Goal: Task Accomplishment & Management: Complete application form

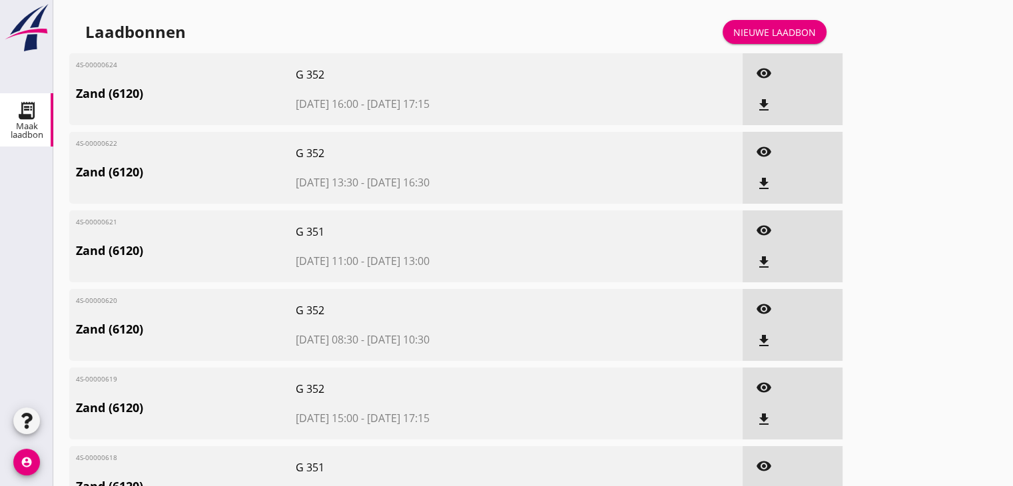
click at [771, 33] on div "Nieuwe laadbon" at bounding box center [775, 32] width 83 height 14
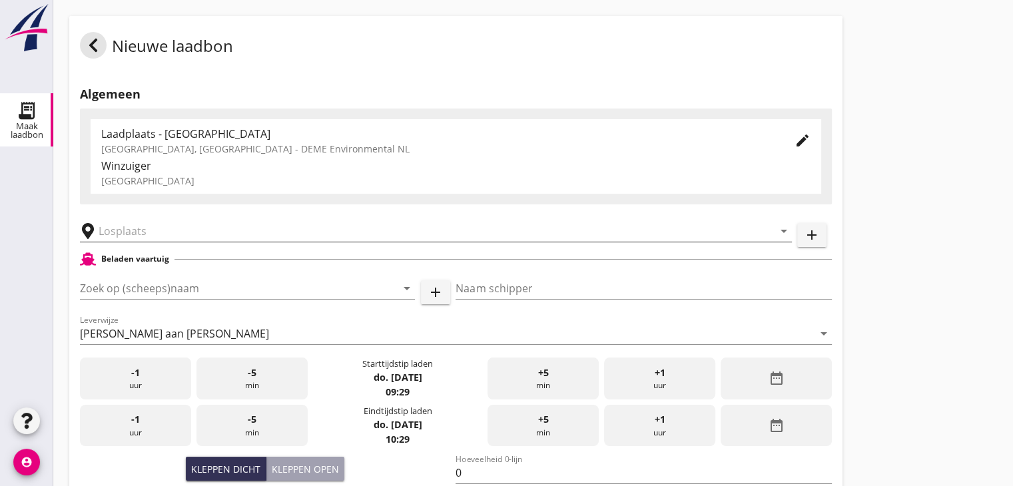
click at [159, 231] on input "text" at bounding box center [427, 231] width 656 height 21
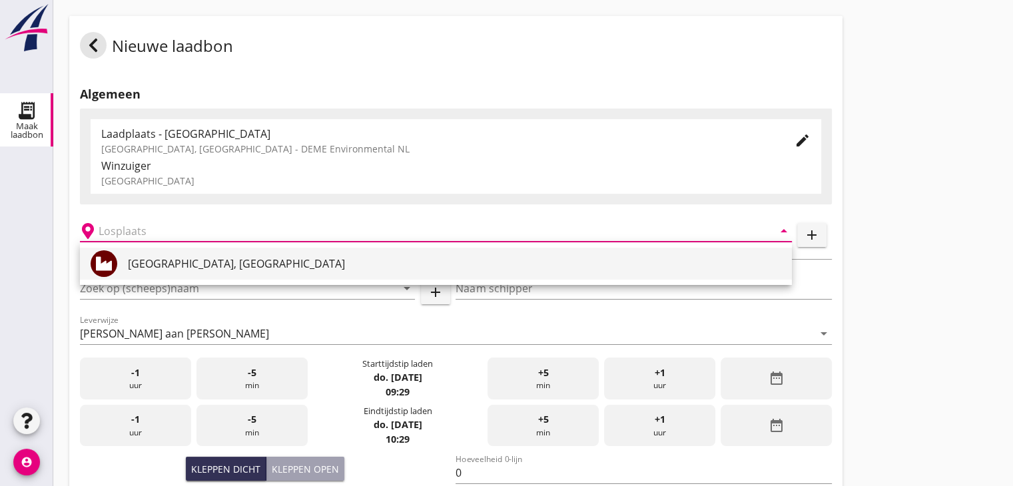
click at [149, 266] on div "[GEOGRAPHIC_DATA], [GEOGRAPHIC_DATA]" at bounding box center [455, 264] width 654 height 16
type input "[GEOGRAPHIC_DATA], [GEOGRAPHIC_DATA]"
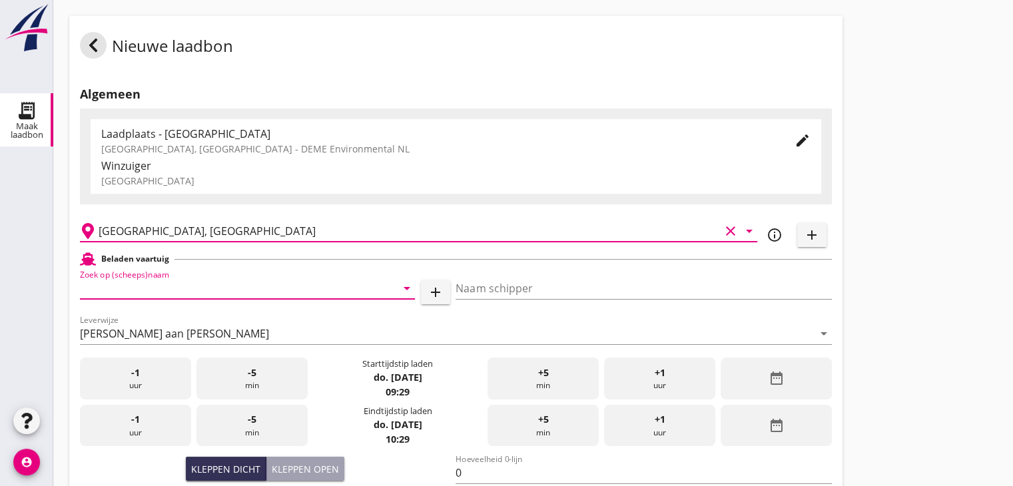
click at [163, 279] on input "Zoek op (scheeps)naam" at bounding box center [229, 288] width 298 height 21
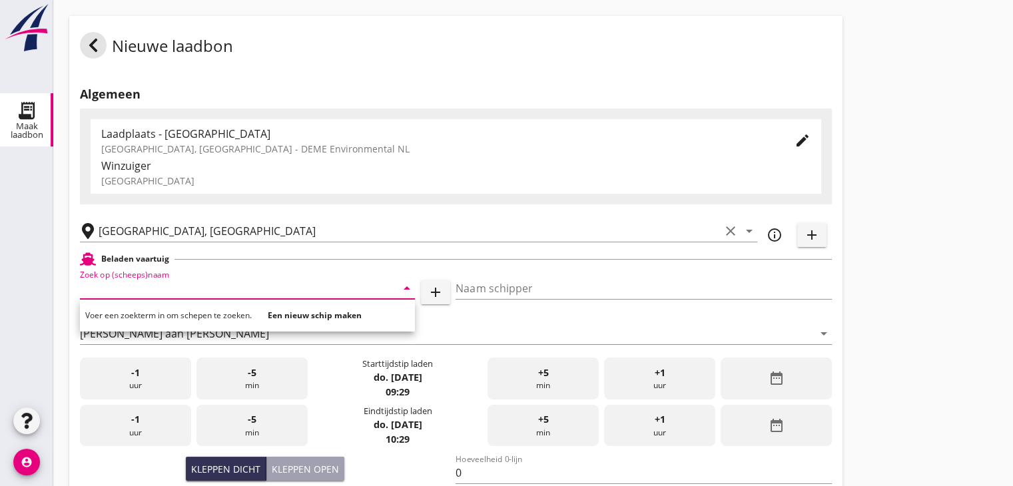
type input "o"
type input "opt"
click at [225, 313] on strong "Een nieuw schip maken" at bounding box center [249, 315] width 94 height 11
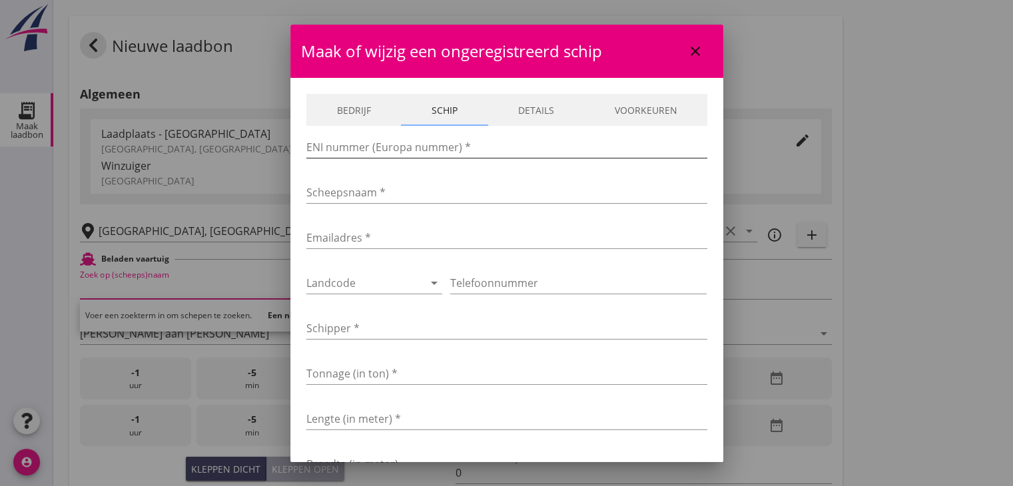
click at [391, 149] on input "ENI nummer (Europa nummer) *" at bounding box center [506, 147] width 401 height 21
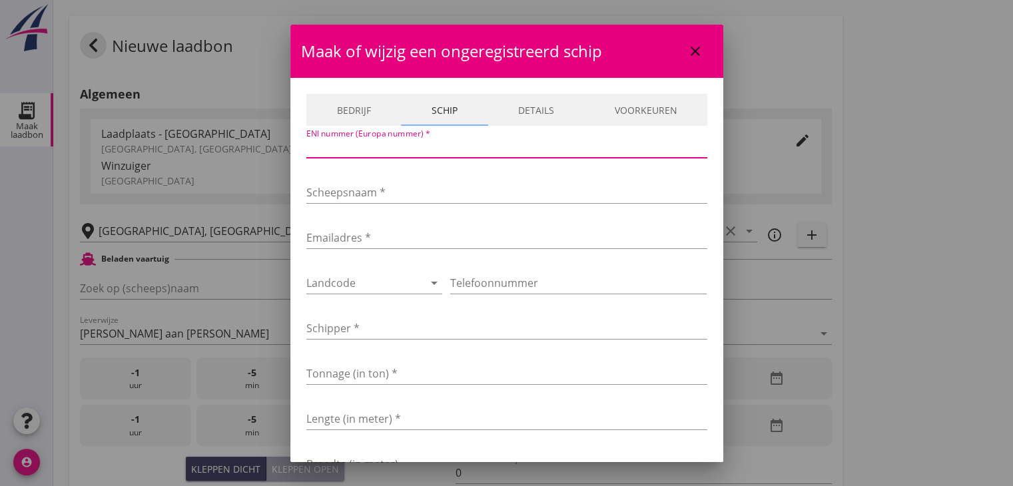
click at [434, 149] on input "ENI nummer (Europa nummer) *" at bounding box center [506, 147] width 401 height 21
paste input "2326429"
click at [372, 147] on input "2326429" at bounding box center [506, 147] width 401 height 21
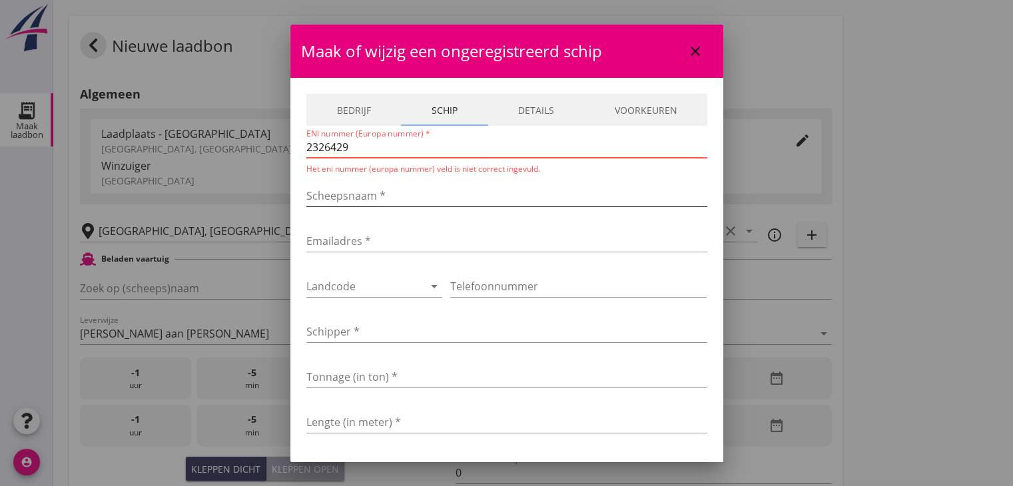
click at [408, 198] on input "Scheepsnaam *" at bounding box center [506, 195] width 401 height 21
click at [366, 143] on input "2326429" at bounding box center [506, 147] width 401 height 21
type input "2326429"
click at [394, 187] on input "Scheepsnaam *" at bounding box center [506, 192] width 401 height 21
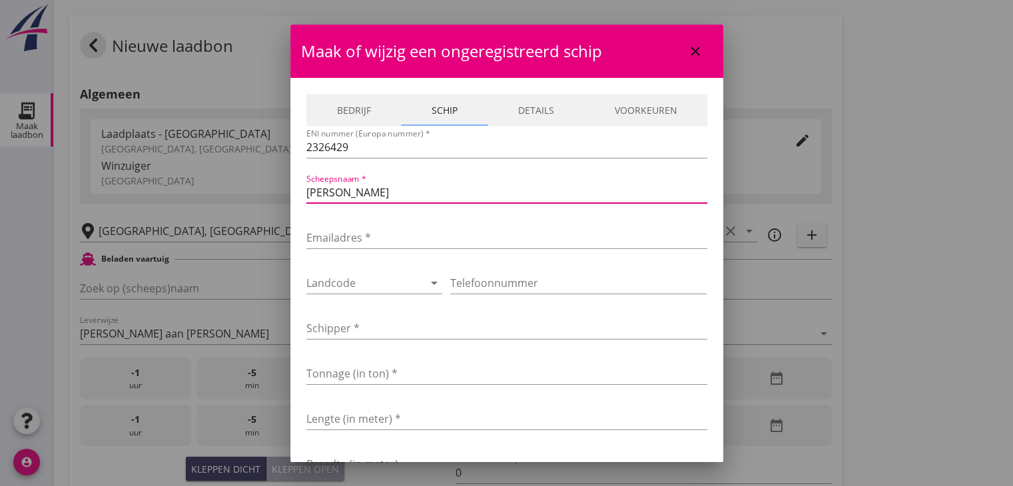
type input "[PERSON_NAME]"
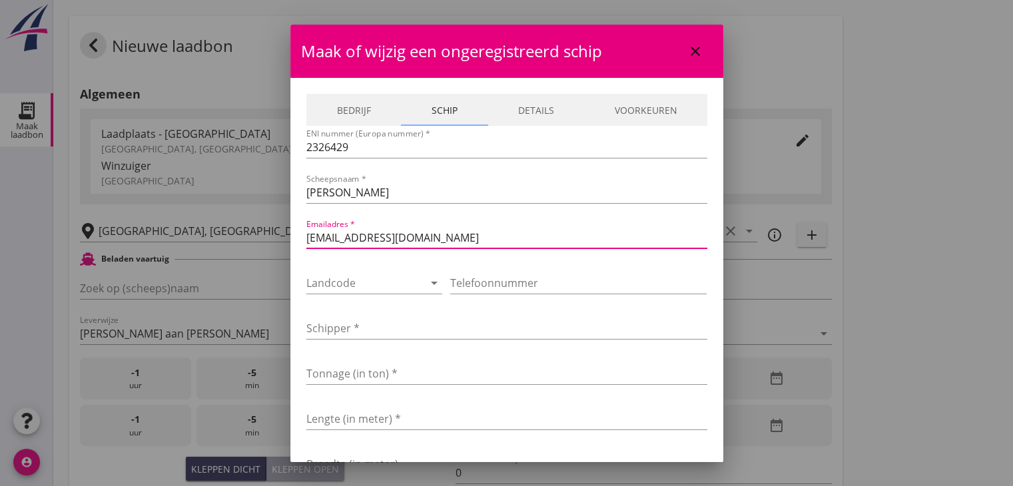
type input "[EMAIL_ADDRESS][DOMAIN_NAME]"
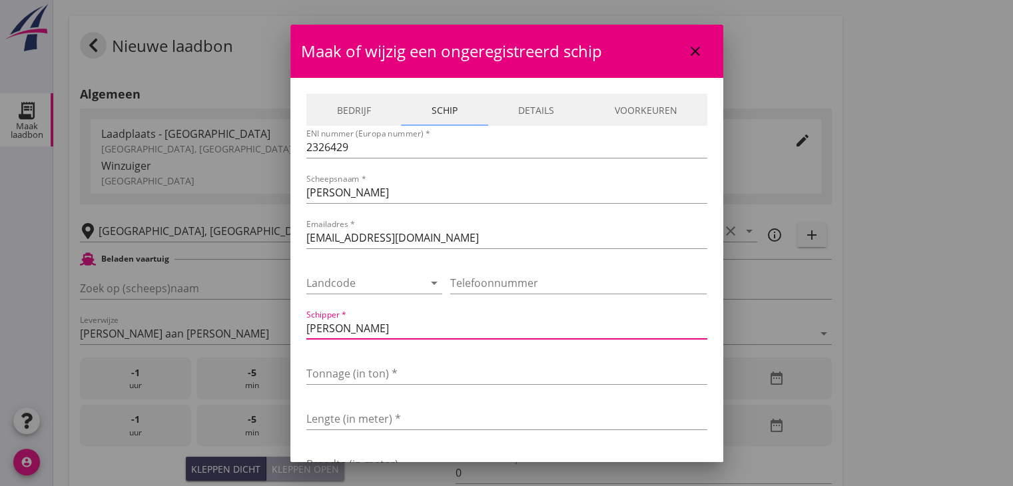
type input "[PERSON_NAME]"
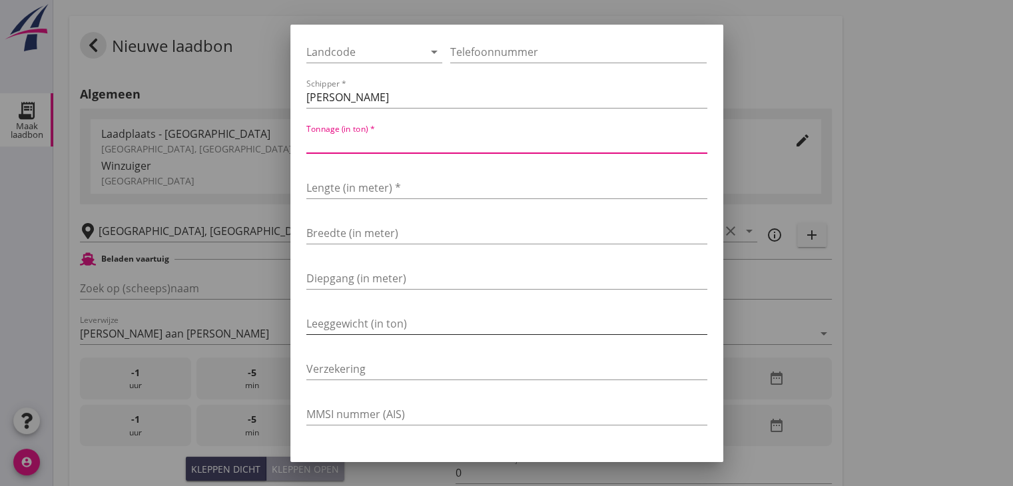
scroll to position [266, 0]
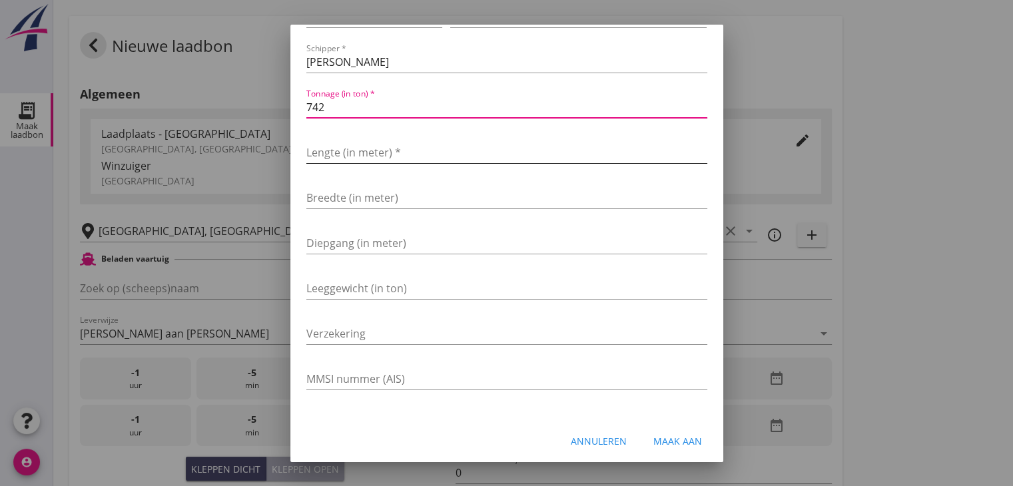
type input "742"
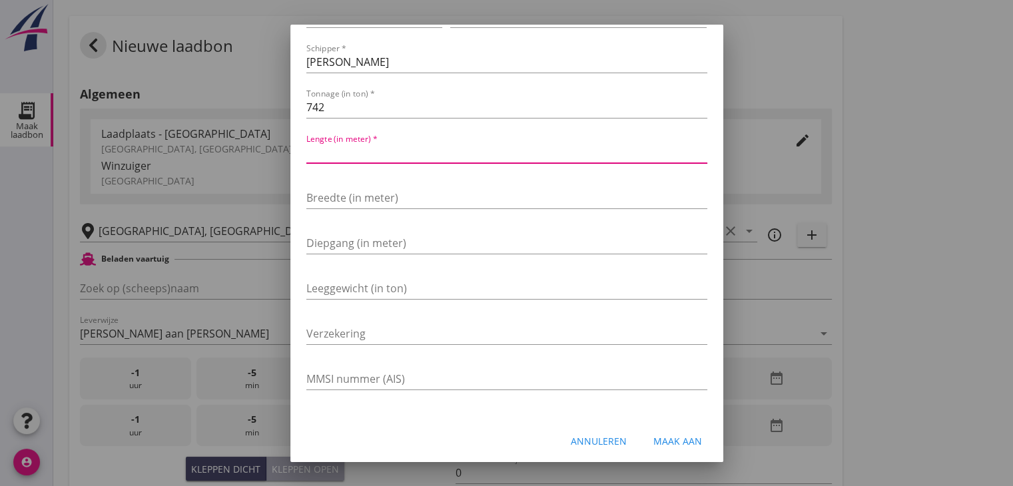
click at [515, 150] on input "Lengte (in meter) *" at bounding box center [506, 152] width 401 height 21
type input "55"
click at [531, 193] on input "Breedte (in meter)" at bounding box center [506, 197] width 401 height 21
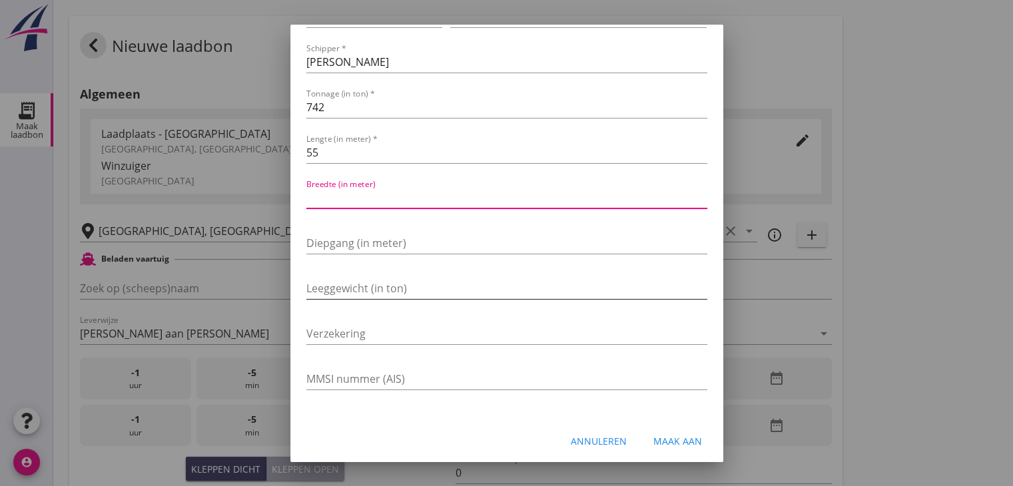
scroll to position [271, 0]
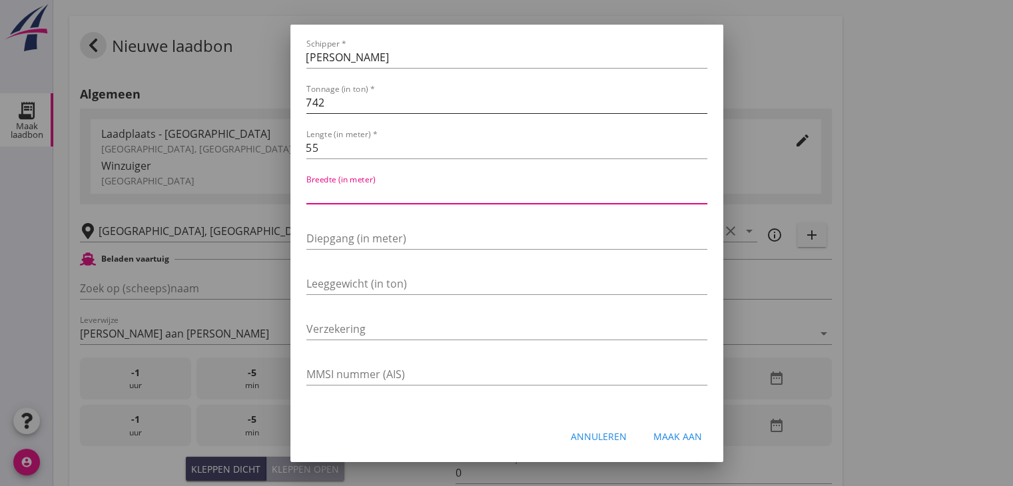
click at [350, 106] on input "742" at bounding box center [506, 102] width 401 height 21
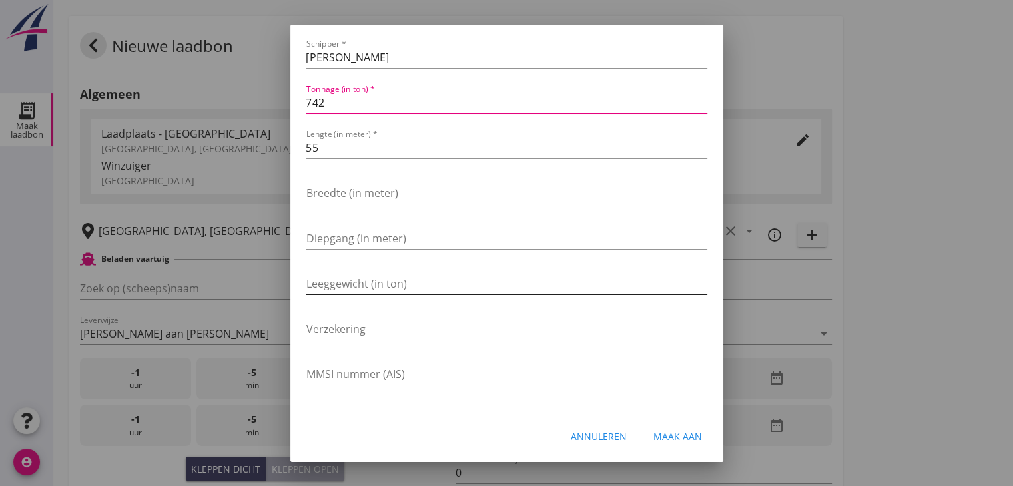
click at [359, 283] on input "Leeggewicht (in ton)" at bounding box center [506, 283] width 401 height 21
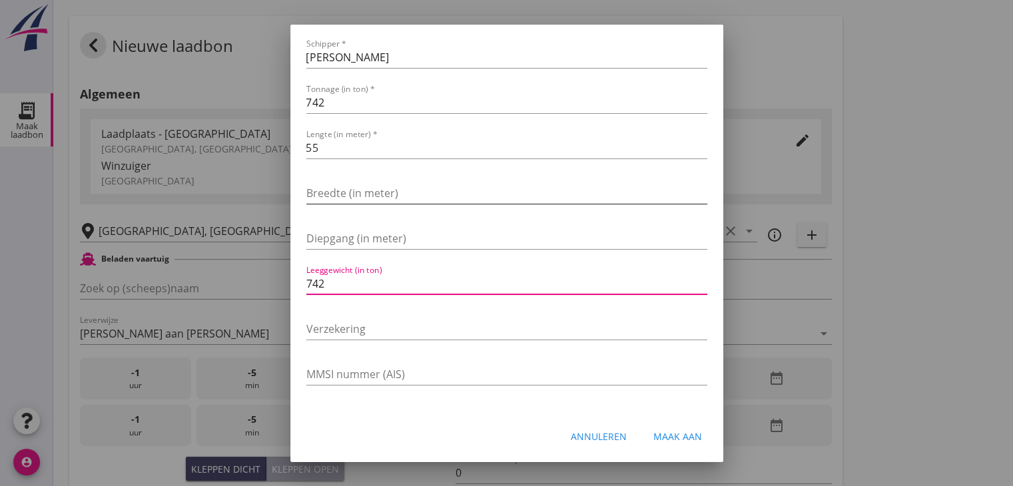
type input "742"
click at [349, 109] on input "742" at bounding box center [506, 102] width 401 height 21
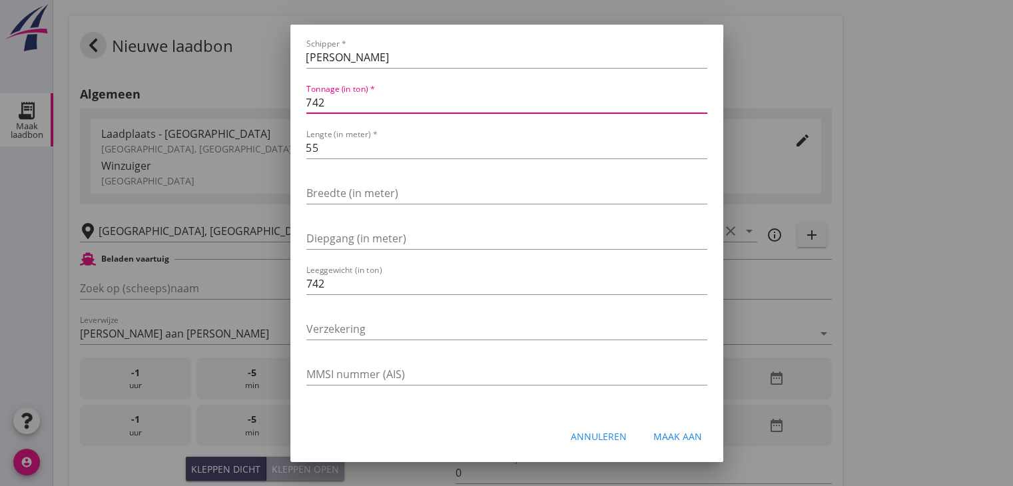
click at [600, 432] on div "Annuleren" at bounding box center [599, 437] width 56 height 14
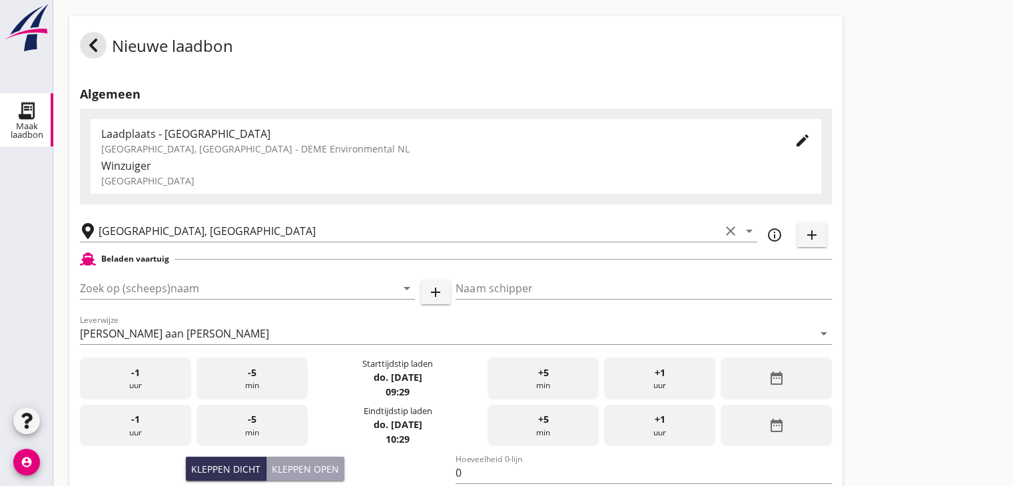
drag, startPoint x: 430, startPoint y: 99, endPoint x: 354, endPoint y: 191, distance: 119.3
click at [430, 95] on h2 "Algemeen" at bounding box center [456, 94] width 752 height 18
click at [298, 287] on input "Zoek op (scheeps)naam" at bounding box center [229, 288] width 298 height 21
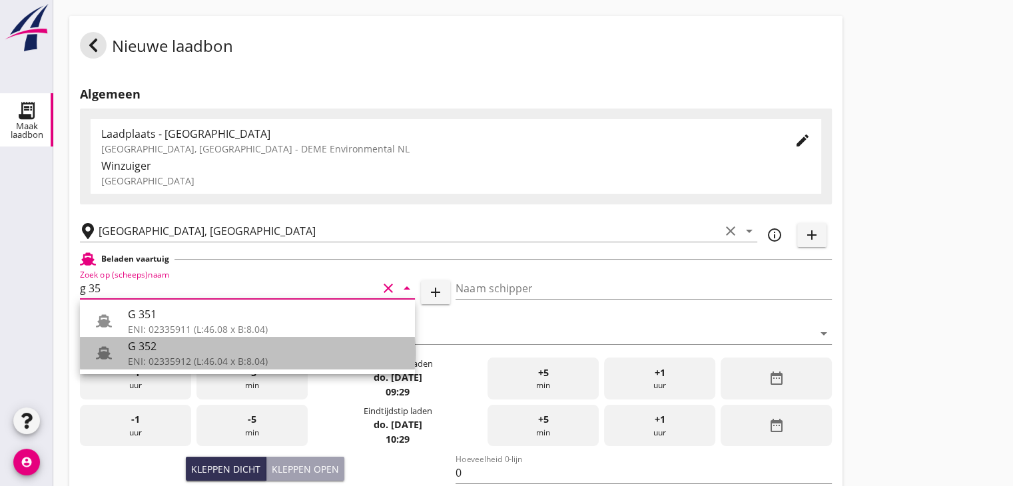
click at [141, 350] on div "G 352" at bounding box center [266, 346] width 276 height 16
type input "G 352"
type input "[PERSON_NAME]"
type input "363"
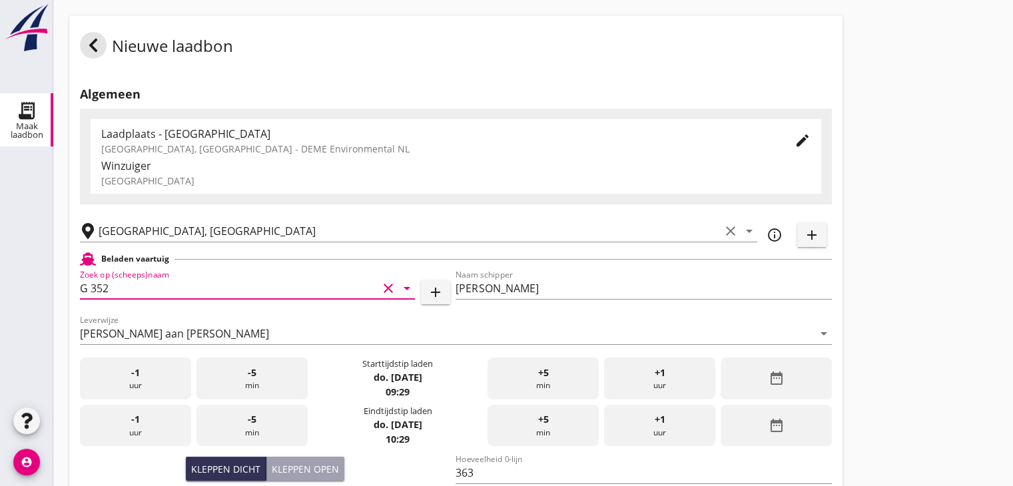
click at [167, 357] on div at bounding box center [456, 354] width 752 height 8
click at [189, 288] on input "G 352" at bounding box center [229, 288] width 298 height 21
click at [133, 343] on div "[PERSON_NAME] aan [PERSON_NAME]" at bounding box center [447, 333] width 734 height 21
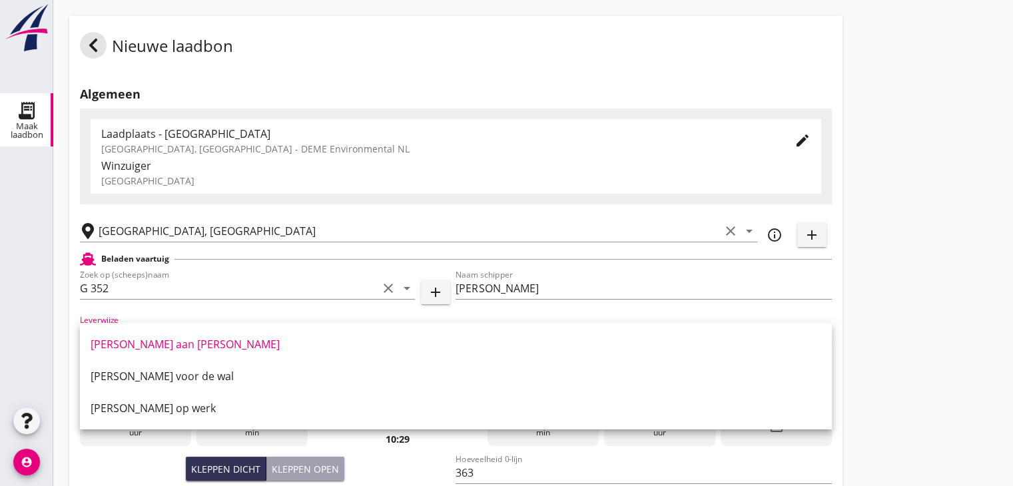
click at [1, 302] on div at bounding box center [26, 276] width 53 height 255
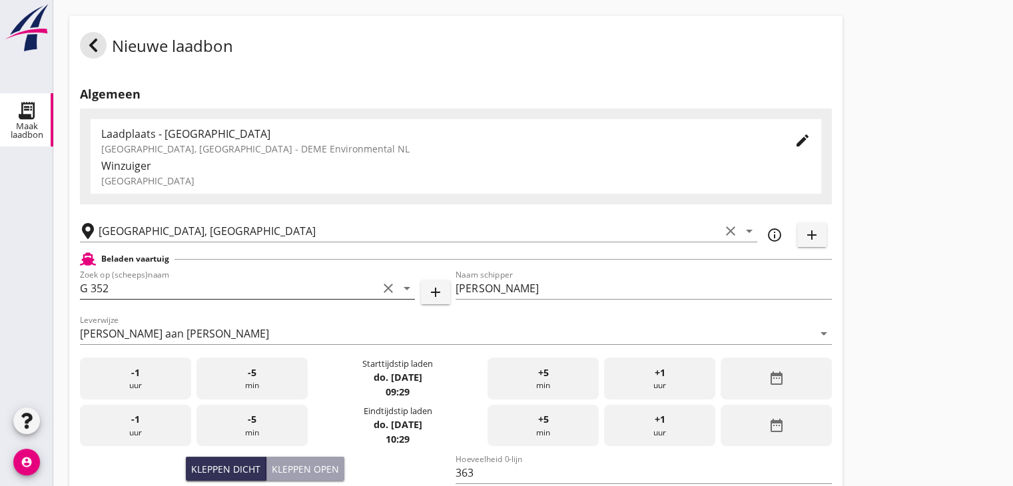
click at [147, 282] on input "G 352" at bounding box center [229, 288] width 298 height 21
click at [167, 278] on input "G 352" at bounding box center [229, 288] width 298 height 21
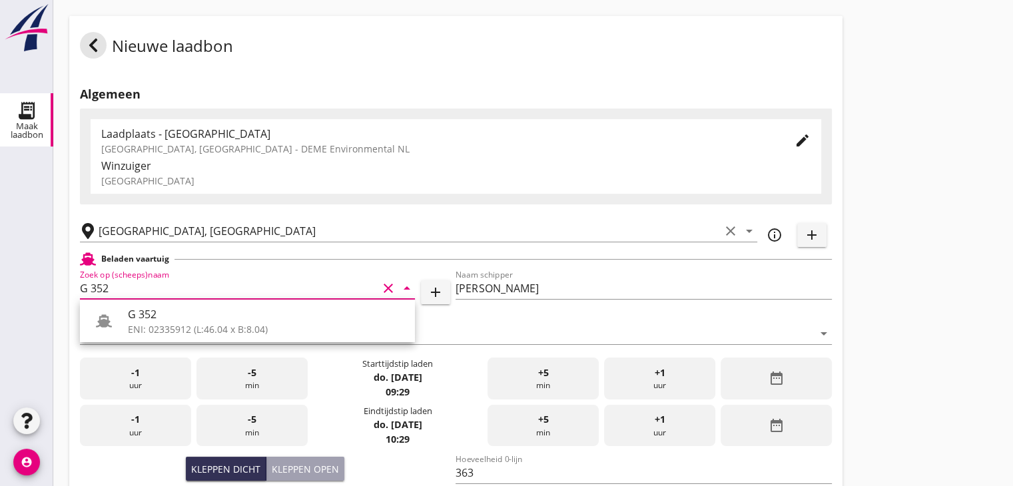
drag, startPoint x: 159, startPoint y: 313, endPoint x: 25, endPoint y: 306, distance: 134.8
click at [2, 306] on div at bounding box center [26, 276] width 53 height 255
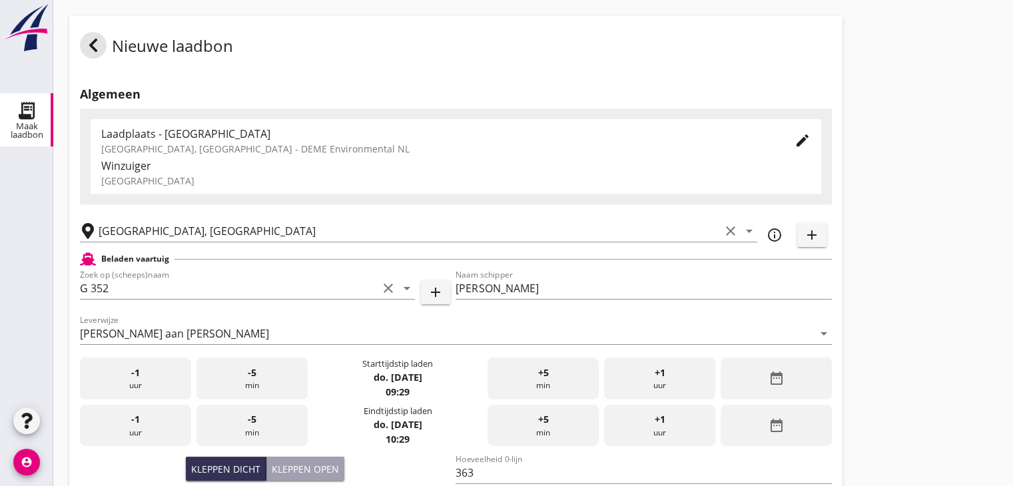
click at [31, 457] on icon "account_circle" at bounding box center [26, 462] width 27 height 27
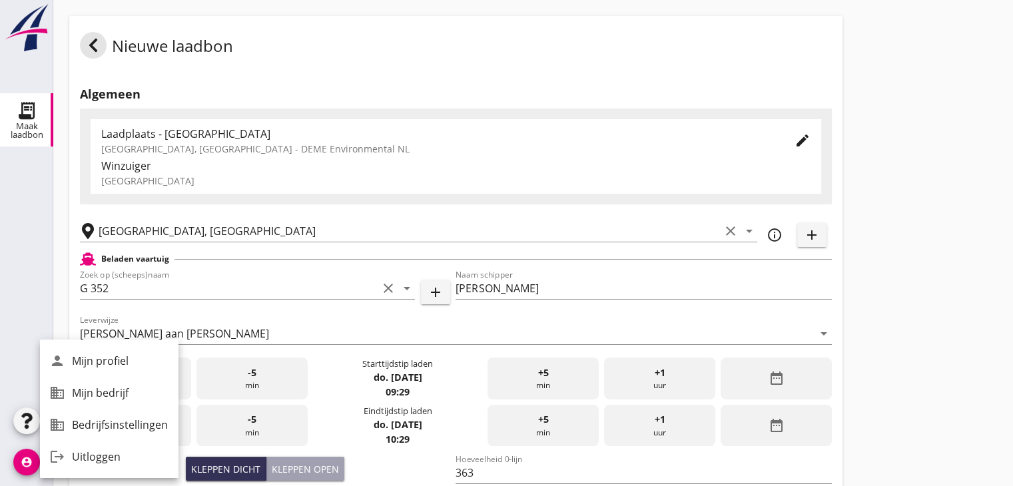
click at [19, 294] on div at bounding box center [26, 276] width 53 height 255
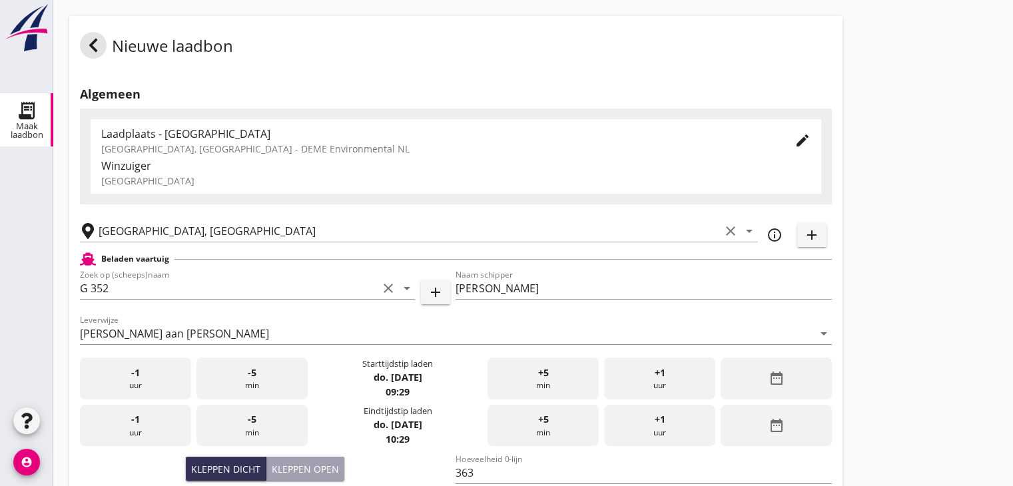
click at [923, 267] on div "Nieuwe laadbon Algemeen Laadplaats - [GEOGRAPHIC_DATA] [GEOGRAPHIC_DATA], [GEOG…" at bounding box center [533, 476] width 960 height 952
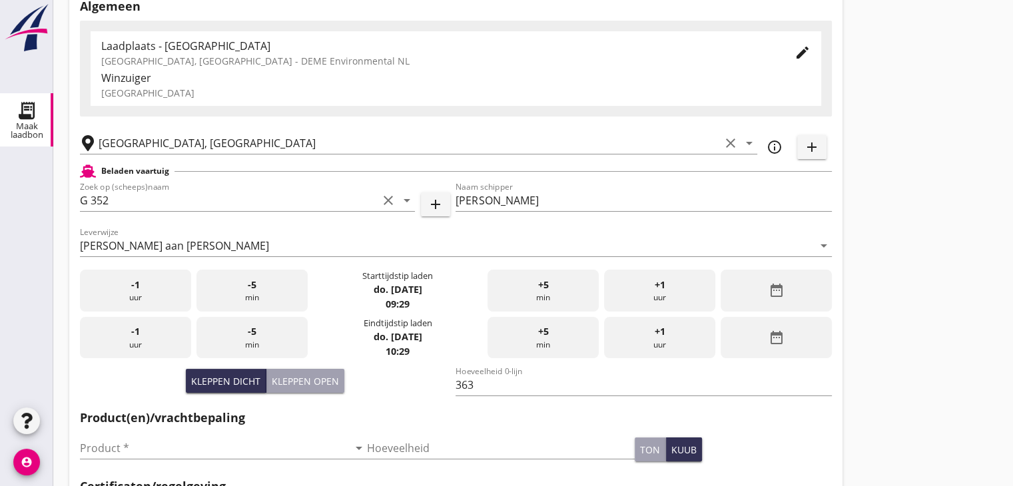
scroll to position [101, 0]
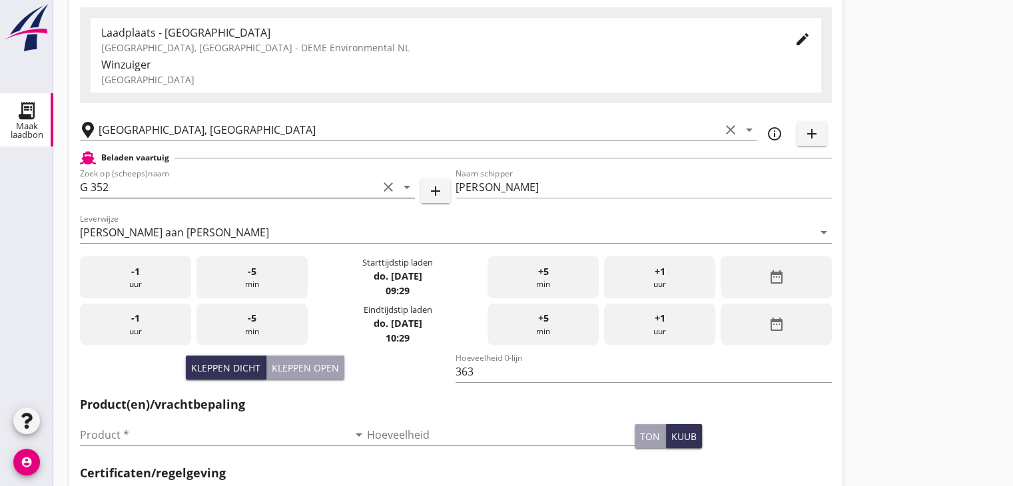
click at [179, 187] on input "G 352" at bounding box center [229, 187] width 298 height 21
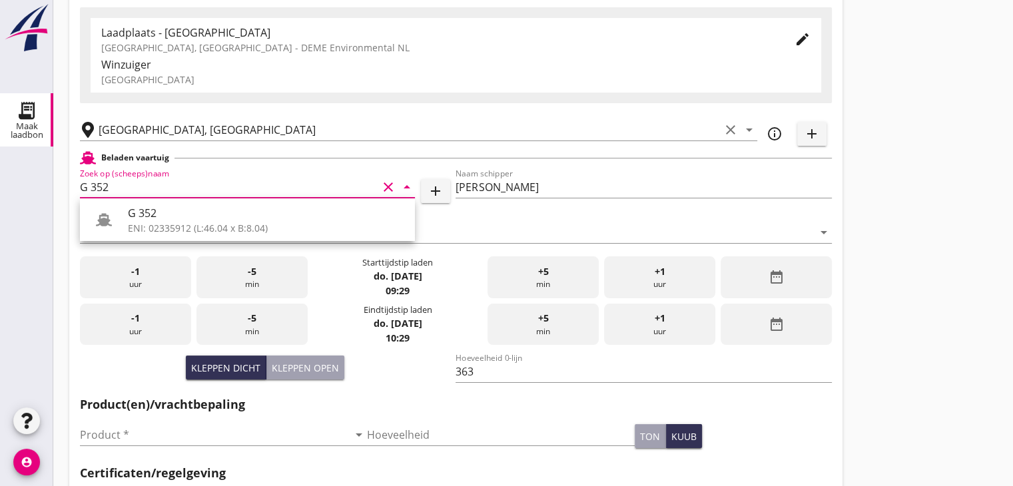
click at [943, 268] on div "Nieuwe laadbon Algemeen Laadplaats - [GEOGRAPHIC_DATA] [GEOGRAPHIC_DATA], [GEOG…" at bounding box center [533, 375] width 960 height 952
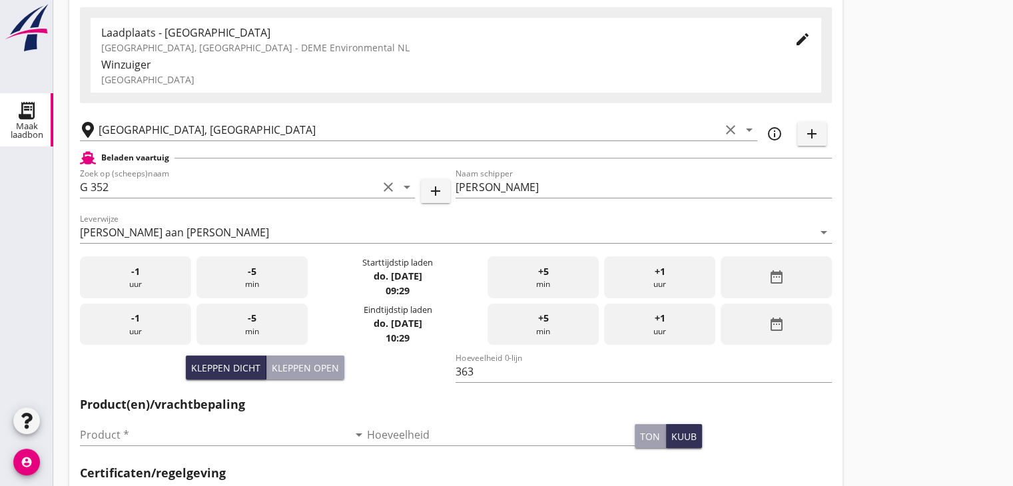
click at [934, 237] on div "Nieuwe laadbon Algemeen Laadplaats - [GEOGRAPHIC_DATA] [GEOGRAPHIC_DATA], [GEOG…" at bounding box center [533, 375] width 960 height 952
click at [921, 217] on div "Nieuwe laadbon Algemeen Laadplaats - [GEOGRAPHIC_DATA] [GEOGRAPHIC_DATA], [GEOG…" at bounding box center [533, 375] width 960 height 952
click at [882, 181] on div "Nieuwe laadbon Algemeen Laadplaats - [GEOGRAPHIC_DATA] [GEOGRAPHIC_DATA], [GEOG…" at bounding box center [533, 375] width 960 height 952
click at [770, 277] on icon "date_range" at bounding box center [776, 277] width 16 height 16
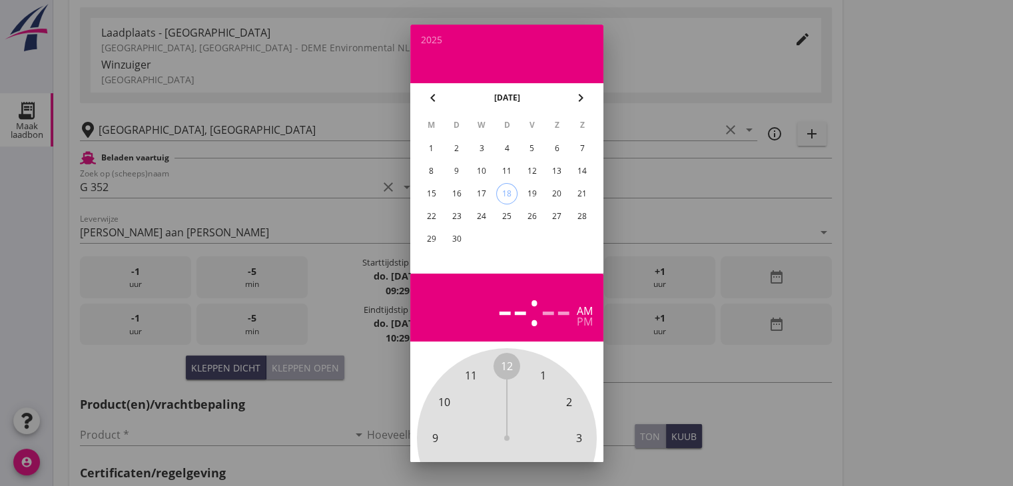
click at [480, 187] on div "17" at bounding box center [481, 193] width 21 height 21
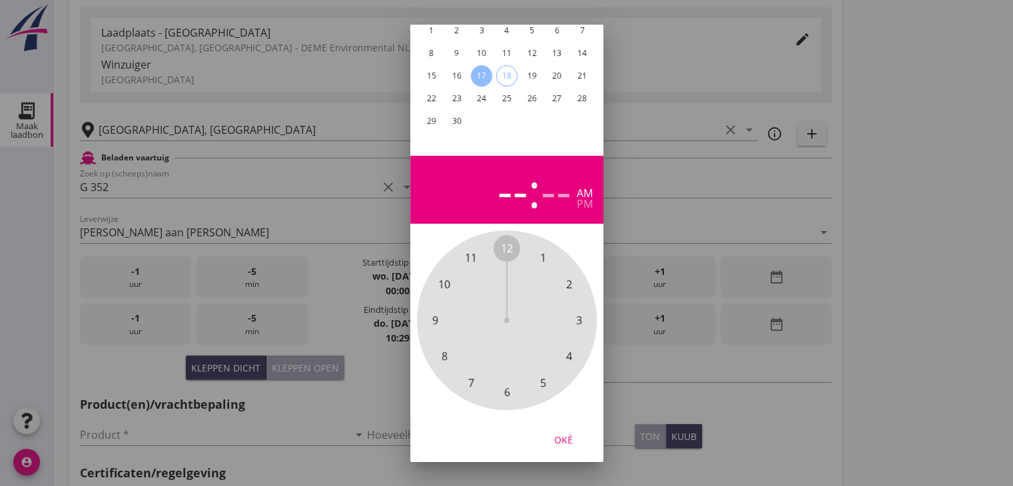
scroll to position [128, 0]
click at [474, 372] on span "7" at bounding box center [471, 382] width 27 height 27
click at [510, 384] on span "30" at bounding box center [507, 392] width 12 height 16
click at [564, 432] on div "Oké" at bounding box center [563, 439] width 37 height 14
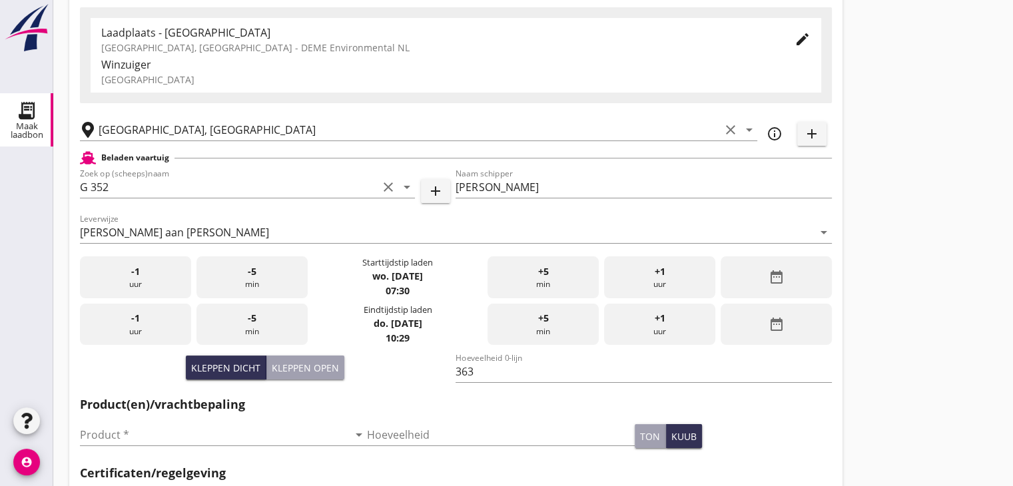
click at [786, 323] on div "date_range" at bounding box center [776, 325] width 111 height 42
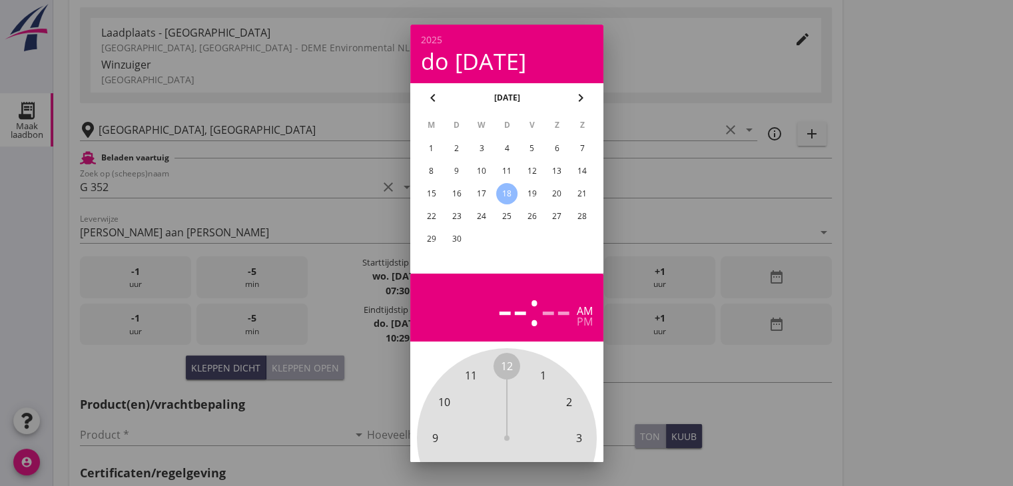
click at [481, 183] on div "17" at bounding box center [481, 193] width 21 height 21
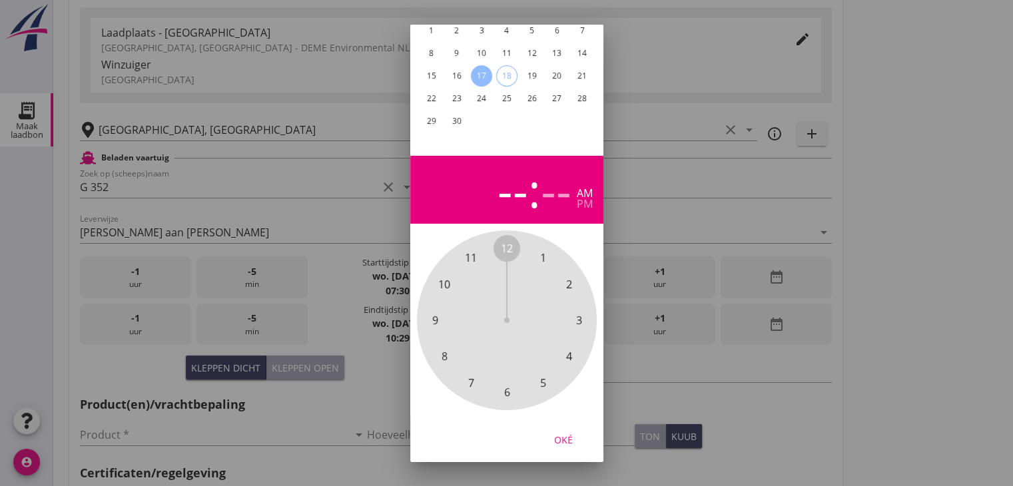
click at [446, 348] on span "8" at bounding box center [444, 356] width 6 height 16
click at [504, 387] on span "30" at bounding box center [507, 392] width 12 height 16
click at [569, 432] on div "Oké" at bounding box center [563, 439] width 37 height 14
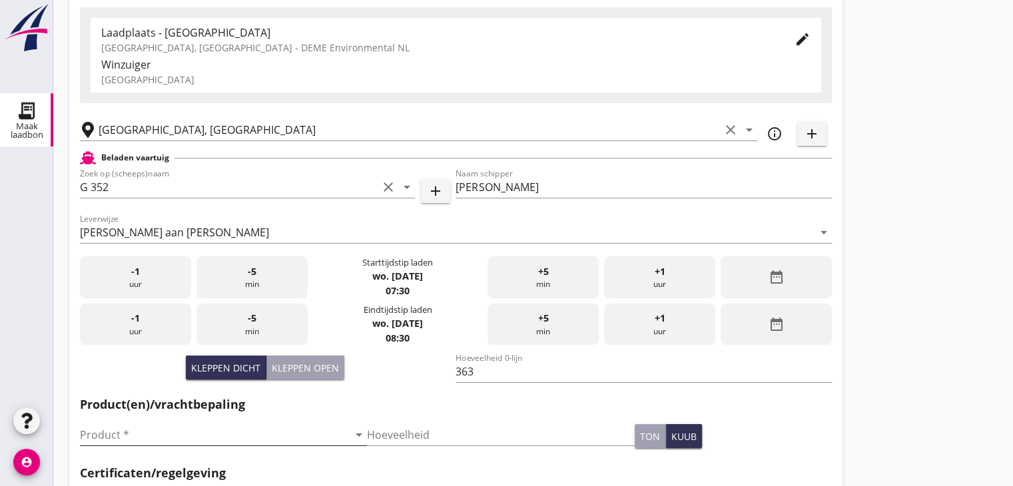
click at [199, 432] on input "Product *" at bounding box center [214, 434] width 268 height 21
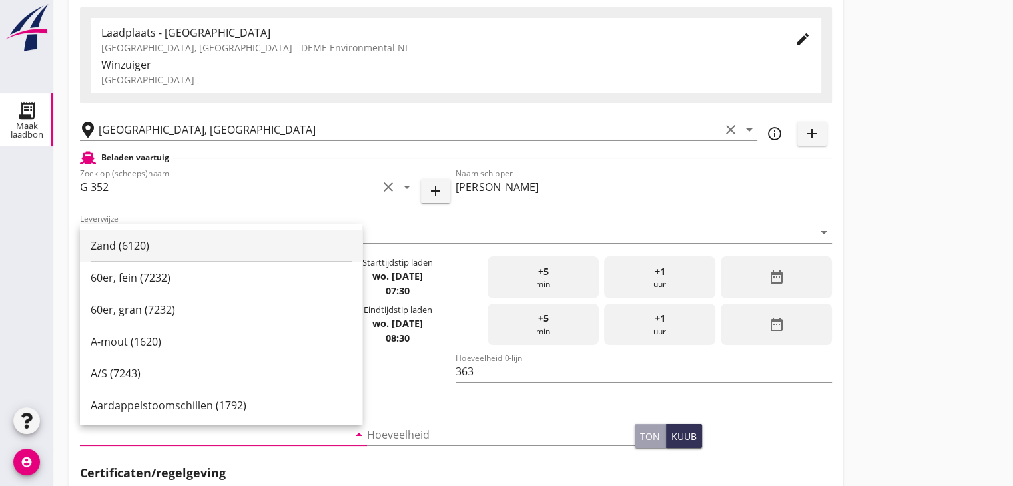
click at [143, 258] on div "Zand (6120)" at bounding box center [221, 246] width 261 height 32
type input "Zand (6120)"
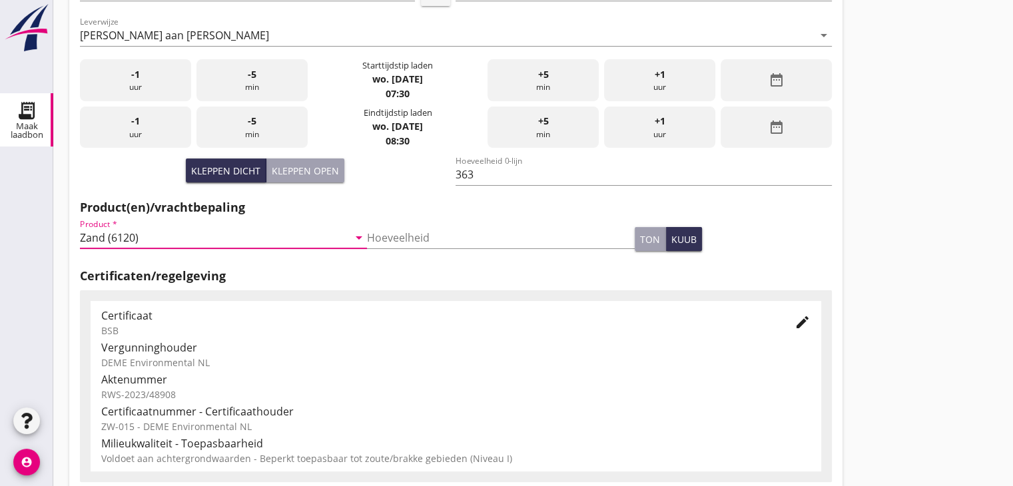
scroll to position [301, 0]
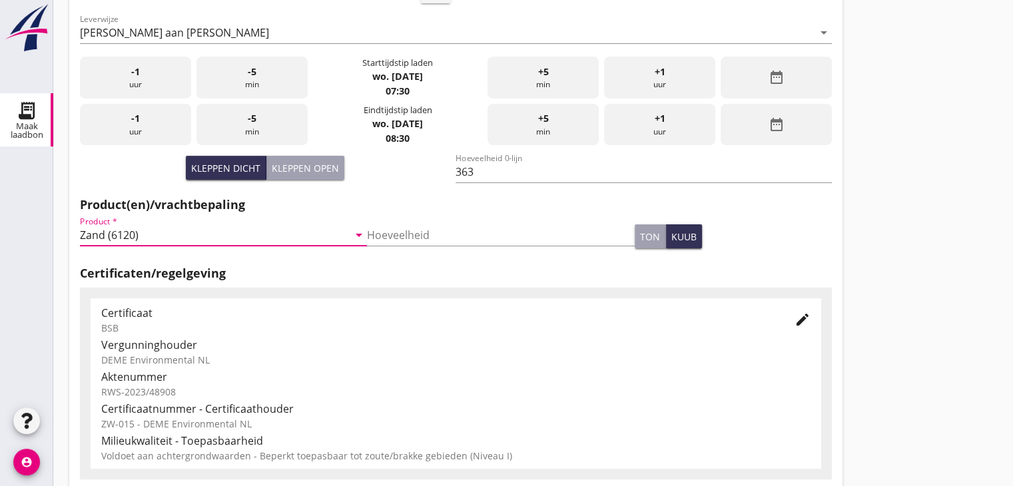
click at [861, 267] on div "Nieuwe laadbon Algemeen Laadplaats - [GEOGRAPHIC_DATA] [GEOGRAPHIC_DATA], [GEOG…" at bounding box center [533, 175] width 960 height 952
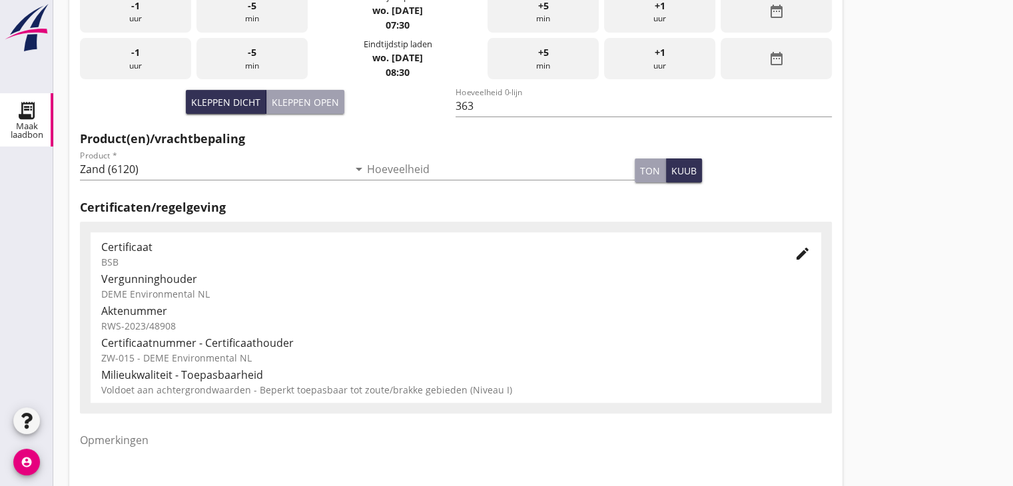
scroll to position [466, 0]
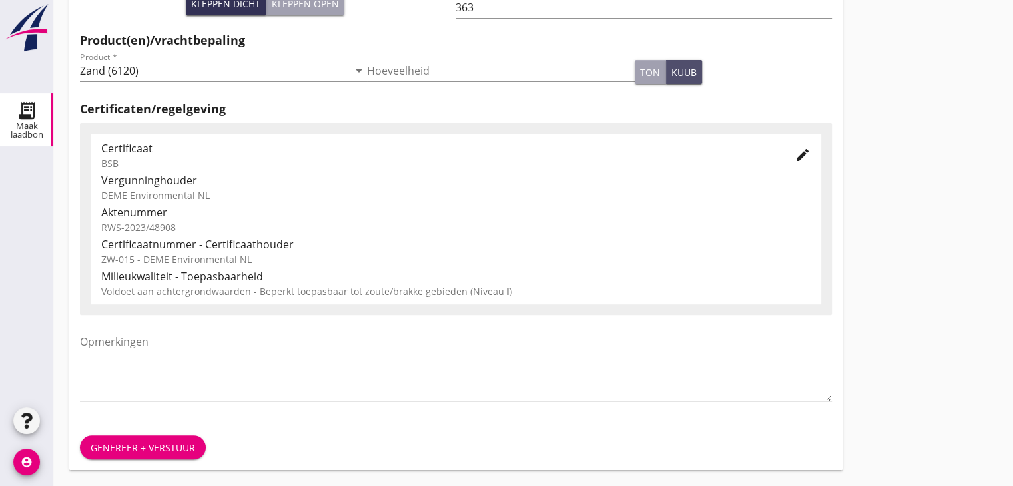
click at [678, 69] on div "kuub" at bounding box center [684, 72] width 25 height 14
click at [760, 73] on div "ton kuub" at bounding box center [733, 72] width 197 height 24
click at [157, 450] on div "Genereer + verstuur" at bounding box center [143, 448] width 105 height 14
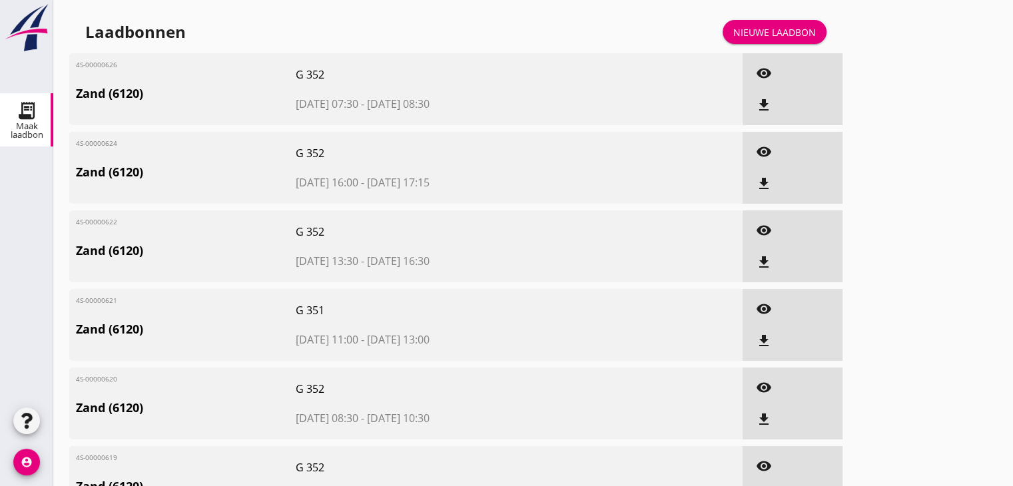
click at [777, 33] on div "Nieuwe laadbon" at bounding box center [775, 32] width 83 height 14
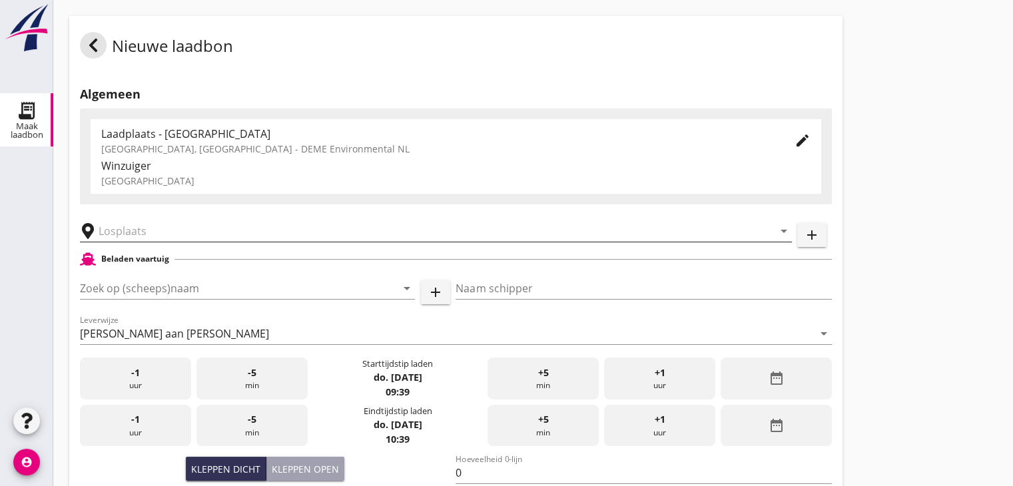
click at [141, 241] on input "text" at bounding box center [427, 231] width 656 height 21
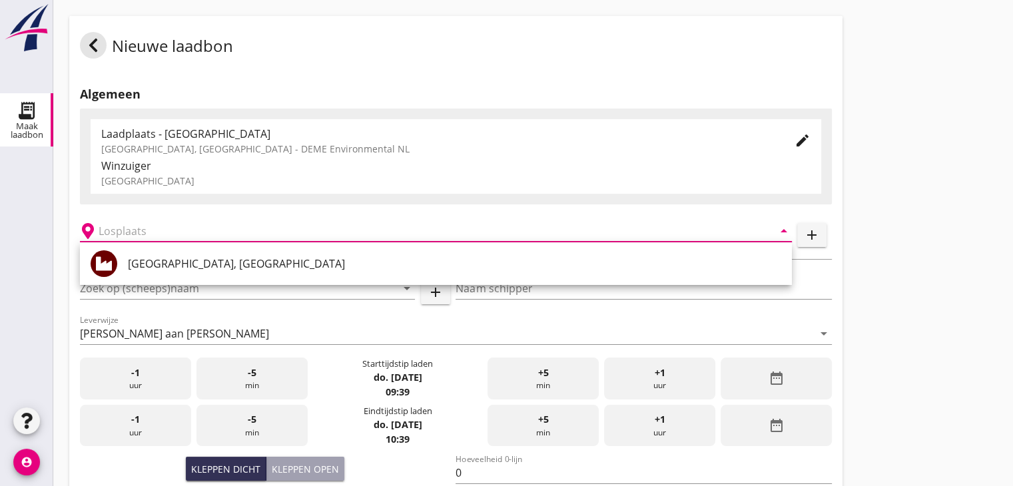
click at [145, 245] on div "[GEOGRAPHIC_DATA], [GEOGRAPHIC_DATA]" at bounding box center [436, 264] width 712 height 43
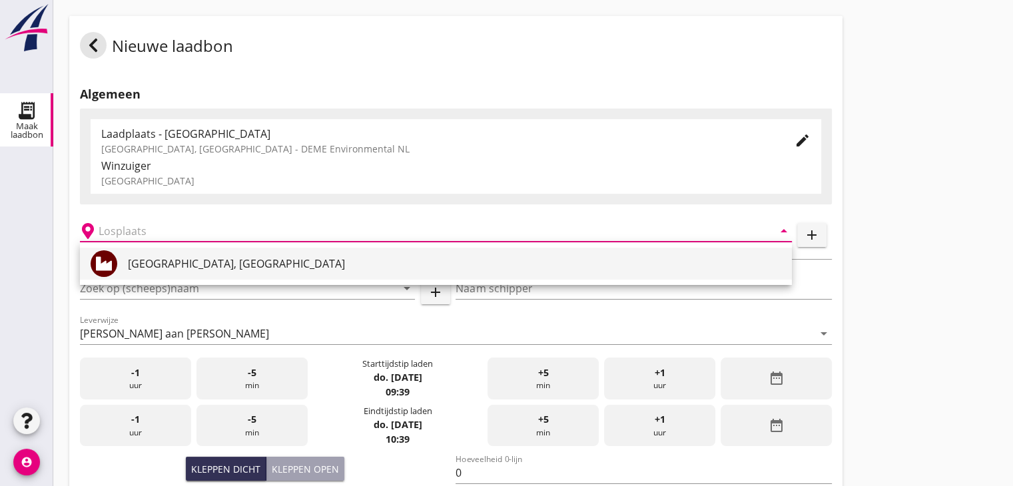
click at [157, 257] on div "[GEOGRAPHIC_DATA], [GEOGRAPHIC_DATA]" at bounding box center [455, 264] width 654 height 16
type input "[GEOGRAPHIC_DATA], [GEOGRAPHIC_DATA]"
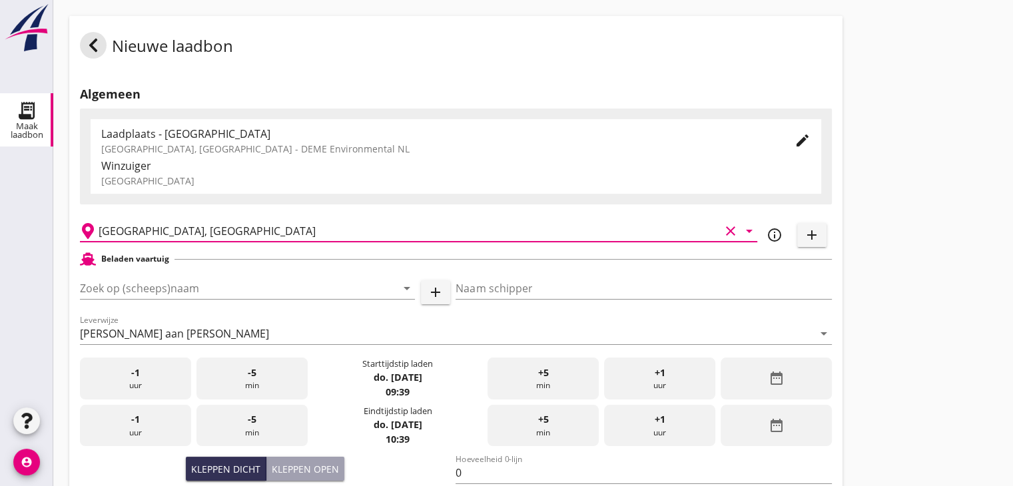
click at [163, 308] on div at bounding box center [247, 308] width 335 height 8
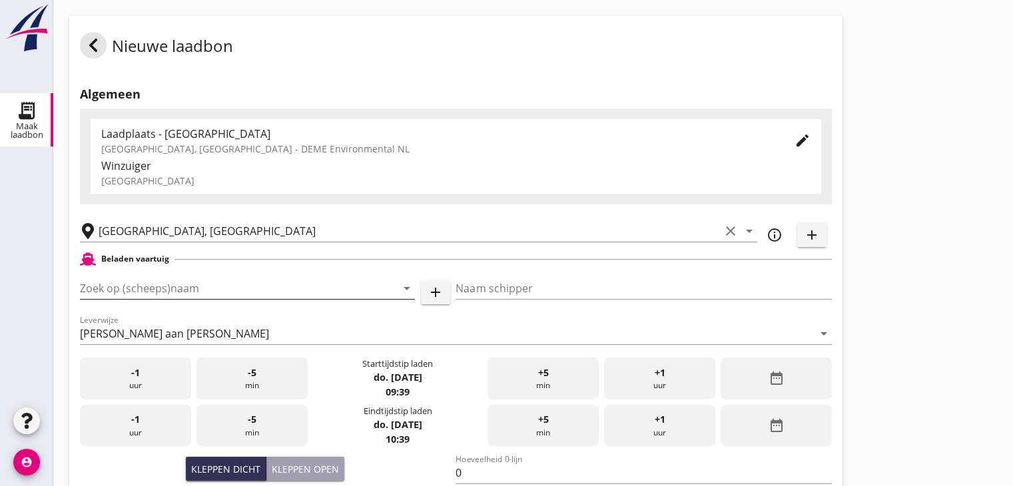
click at [169, 294] on input "Zoek op (scheeps)naam" at bounding box center [229, 288] width 298 height 21
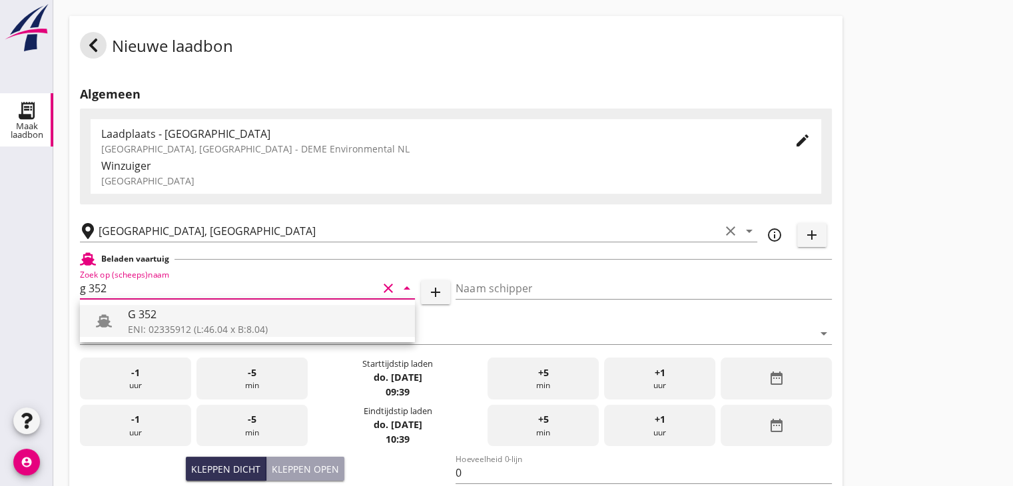
click at [217, 327] on div "ENI: 02335912 (L:46.04 x B:8.04)" at bounding box center [266, 329] width 276 height 14
type input "G 352"
type input "[PERSON_NAME]"
type input "363"
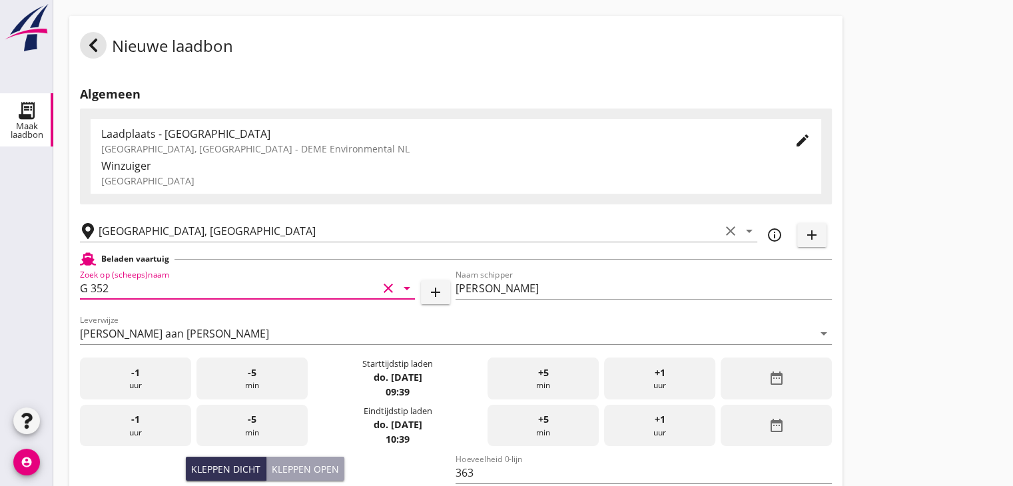
type input "G 352"
click at [759, 362] on div "date_range" at bounding box center [776, 379] width 111 height 42
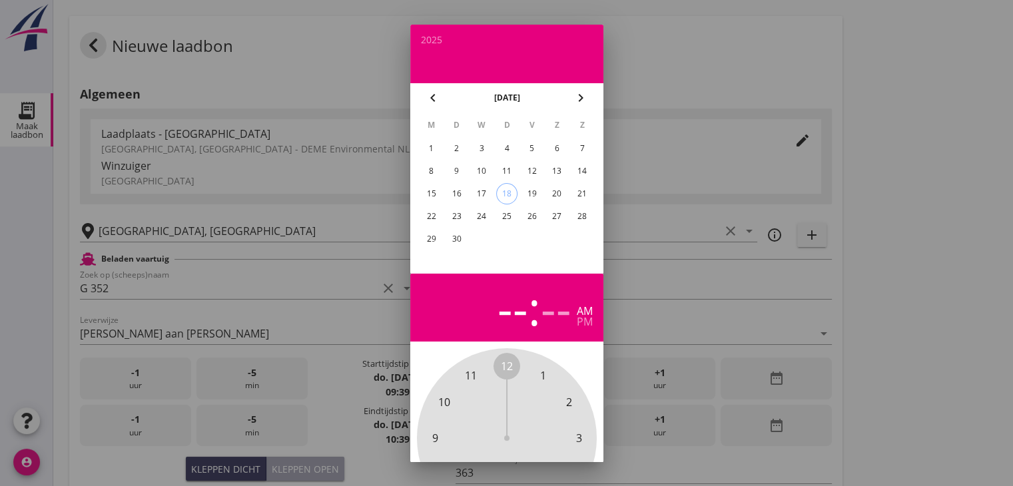
click at [504, 374] on span "12" at bounding box center [507, 366] width 12 height 16
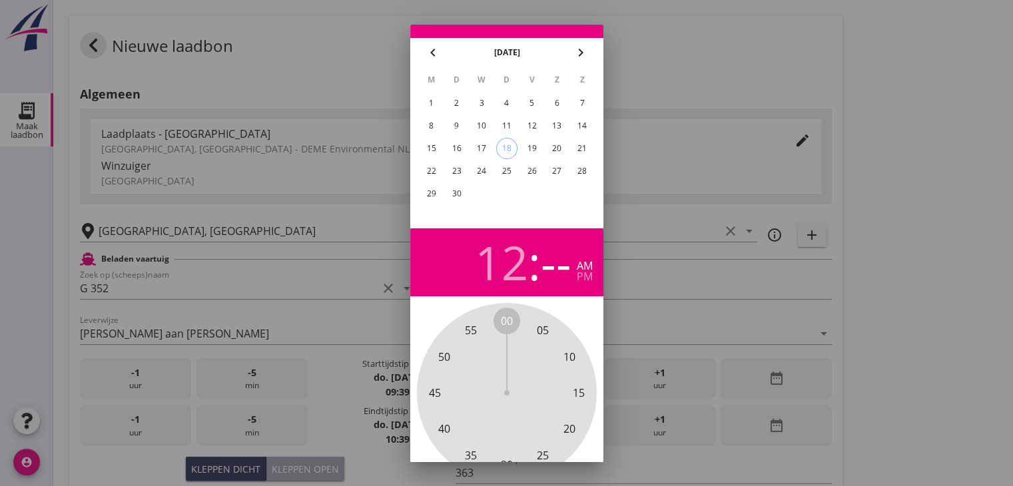
scroll to position [128, 0]
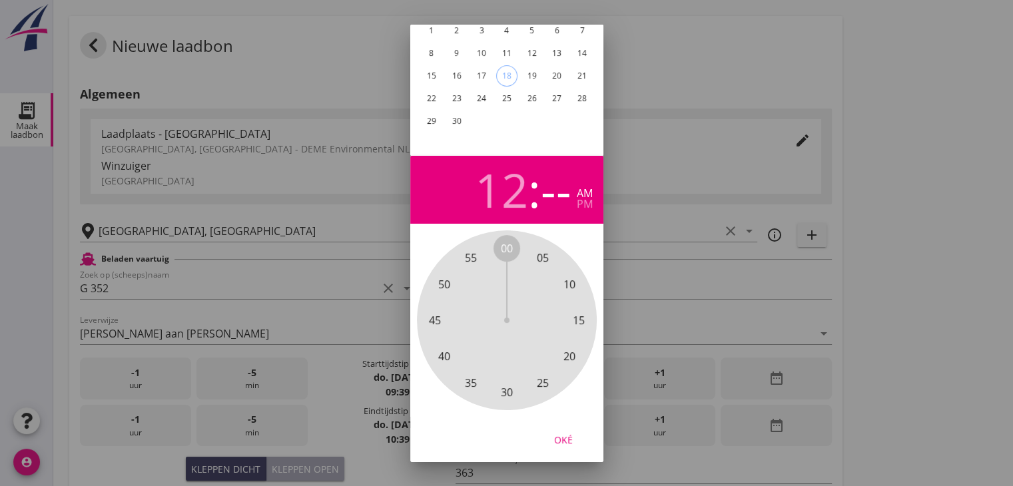
click at [506, 384] on span "30" at bounding box center [507, 392] width 12 height 16
click at [574, 195] on div "12 : 30 am pm" at bounding box center [507, 190] width 172 height 47
click at [585, 199] on div "pm" at bounding box center [585, 204] width 16 height 11
click at [482, 65] on div "17" at bounding box center [481, 75] width 21 height 21
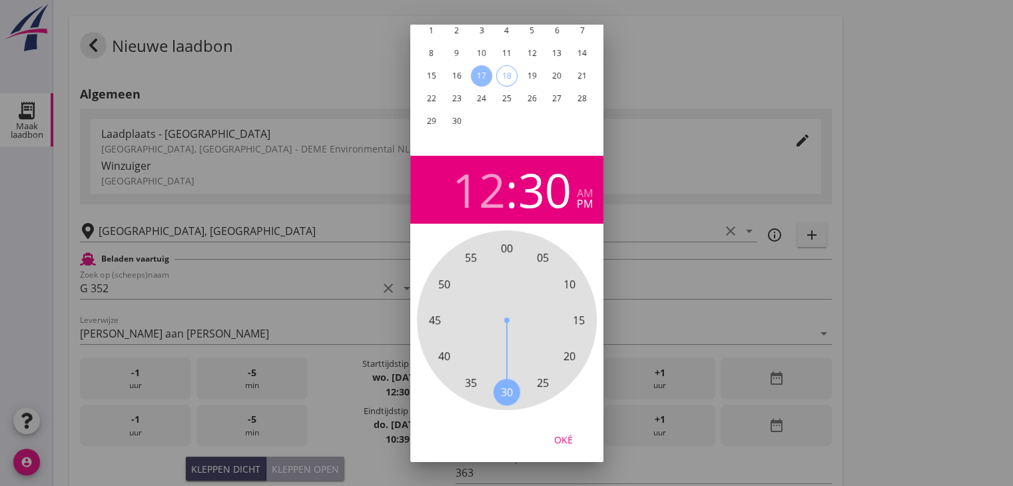
click at [566, 432] on div "Oké" at bounding box center [563, 439] width 37 height 14
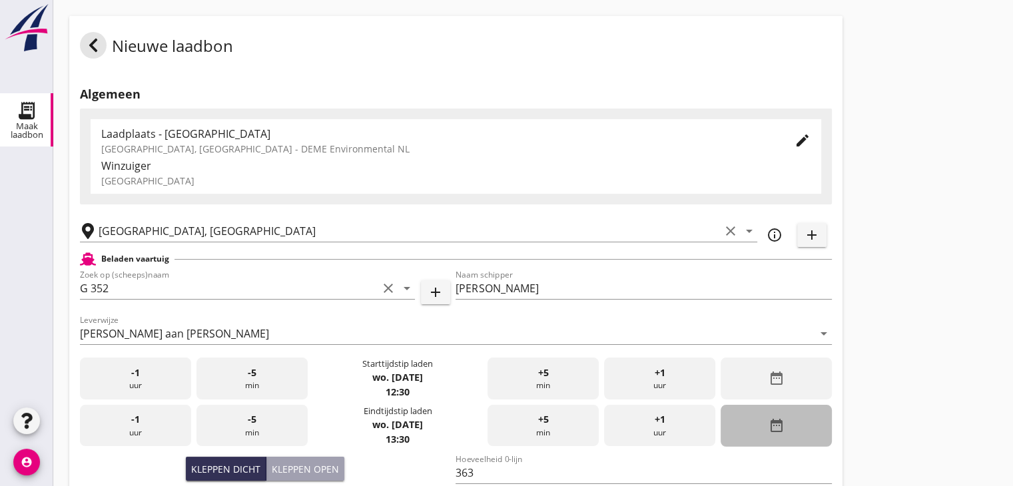
click at [790, 434] on div "date_range" at bounding box center [776, 426] width 111 height 42
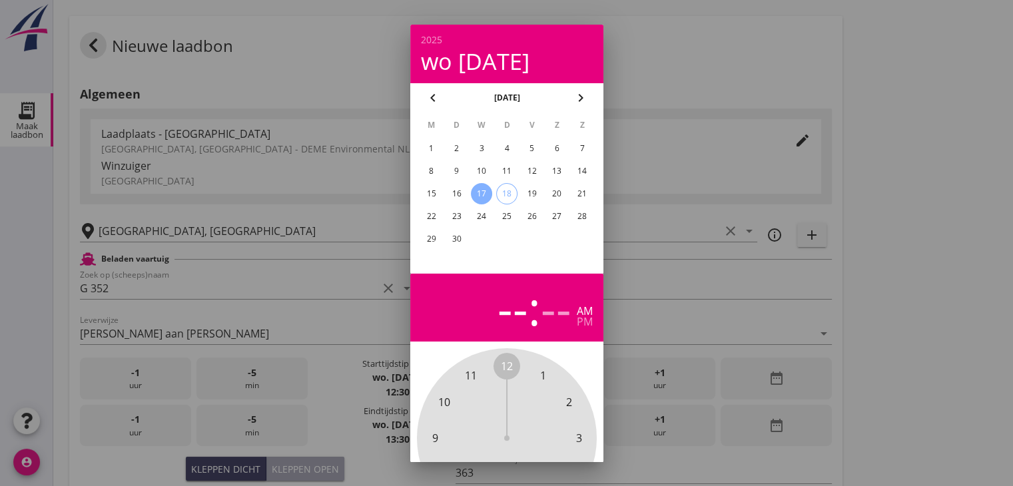
click at [474, 189] on div "17" at bounding box center [481, 193] width 21 height 21
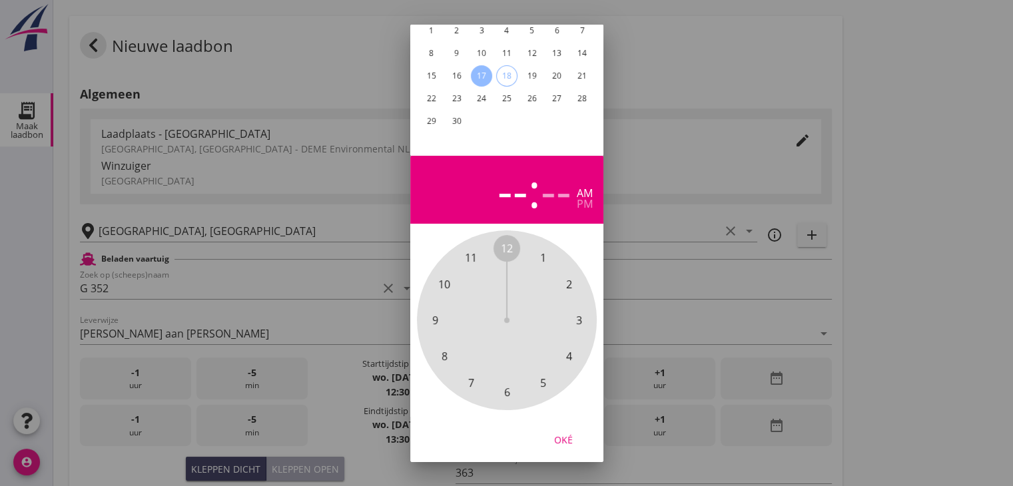
click at [584, 202] on div "-- : -- am pm" at bounding box center [507, 190] width 172 height 47
click at [584, 199] on div "pm" at bounding box center [585, 204] width 16 height 11
click at [578, 312] on span "3" at bounding box center [579, 320] width 6 height 16
click at [506, 384] on span "30" at bounding box center [507, 392] width 12 height 16
click at [570, 432] on div "Oké" at bounding box center [563, 439] width 37 height 14
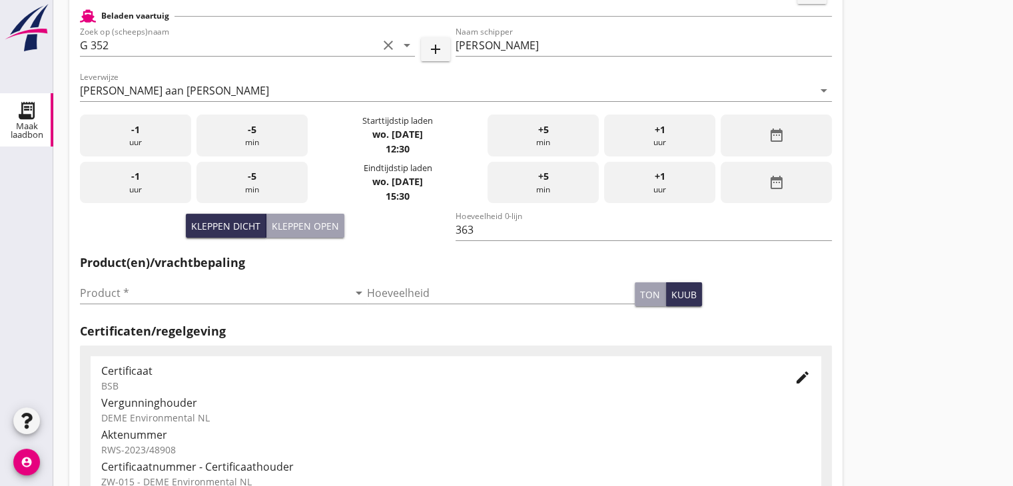
scroll to position [266, 0]
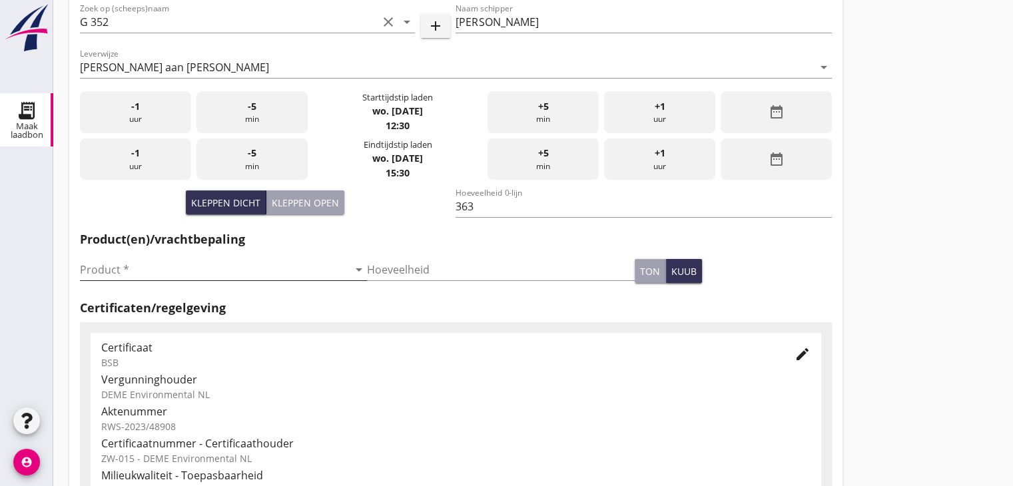
click at [157, 272] on input "Product *" at bounding box center [214, 269] width 268 height 21
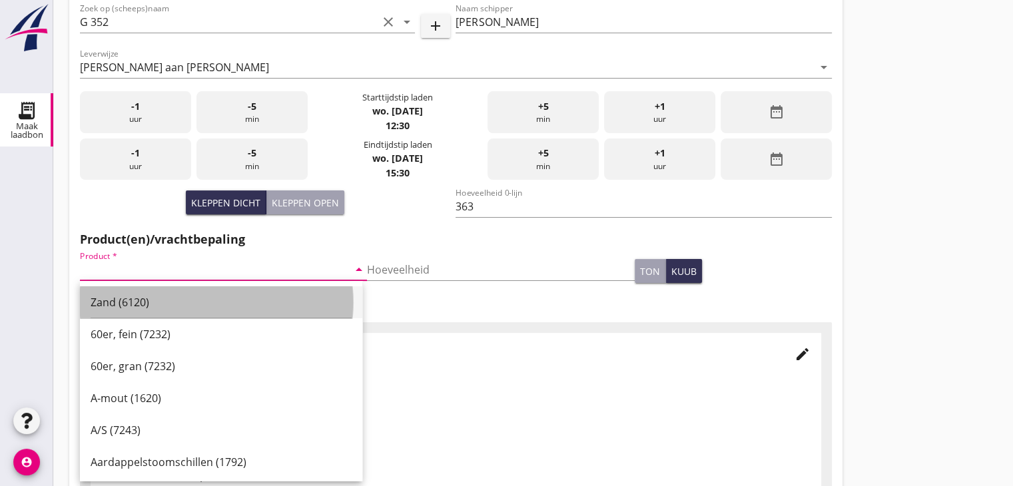
click at [174, 308] on div "Zand (6120)" at bounding box center [221, 302] width 261 height 16
type input "Zand (6120)"
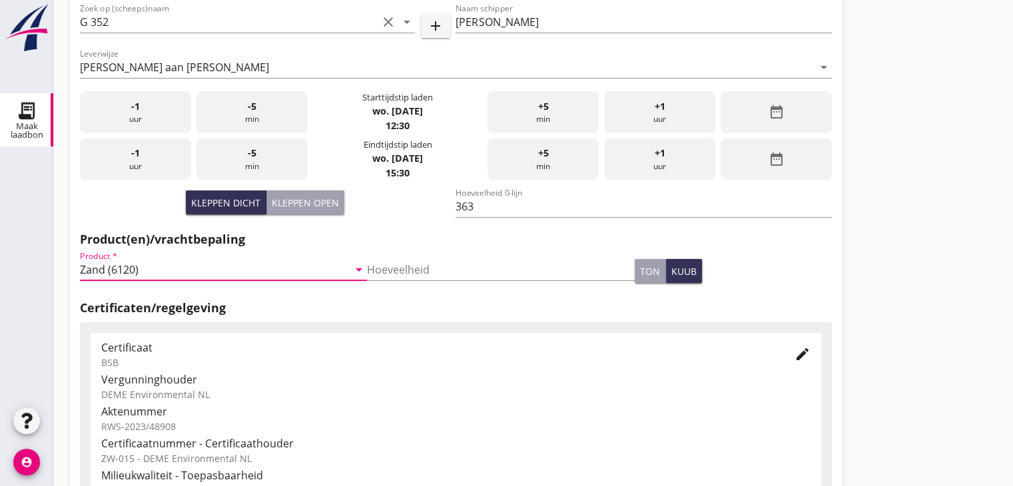
click at [13, 248] on div at bounding box center [26, 276] width 53 height 255
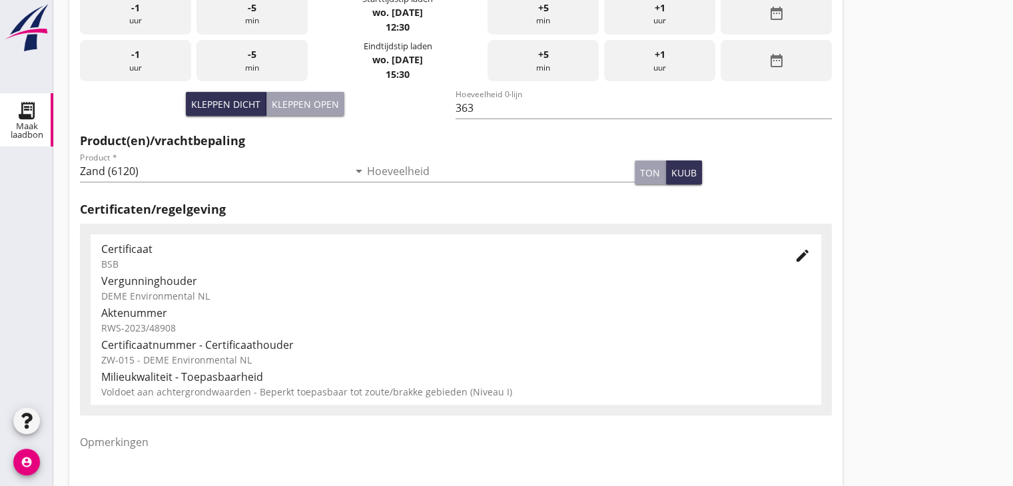
scroll to position [466, 0]
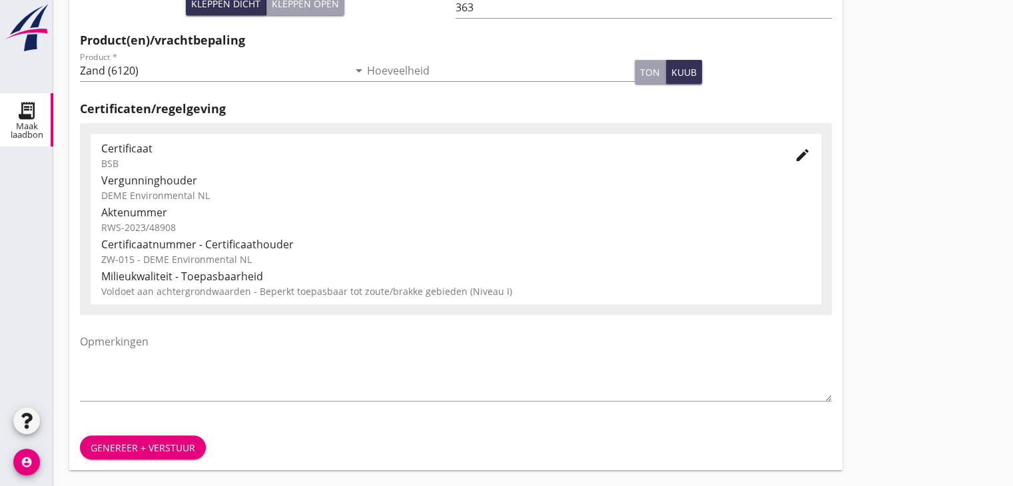
click at [12, 250] on div at bounding box center [26, 276] width 53 height 255
click at [180, 448] on div "Genereer + verstuur" at bounding box center [143, 448] width 105 height 14
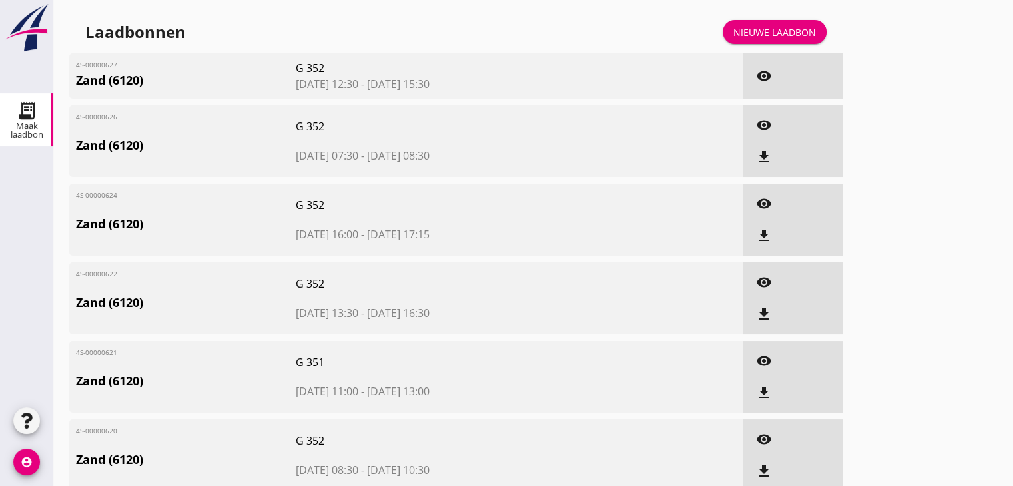
click at [754, 27] on div "Nieuwe laadbon" at bounding box center [775, 32] width 83 height 14
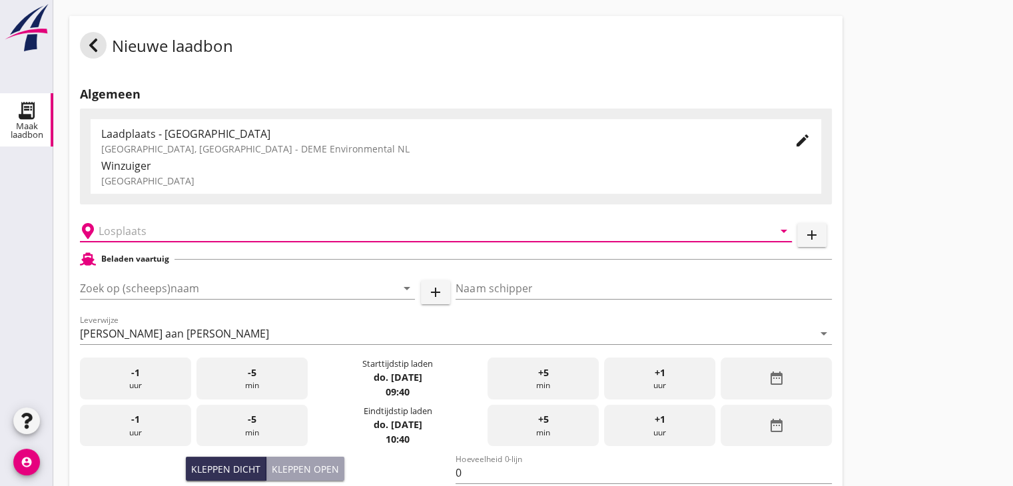
click at [245, 237] on input "text" at bounding box center [427, 231] width 656 height 21
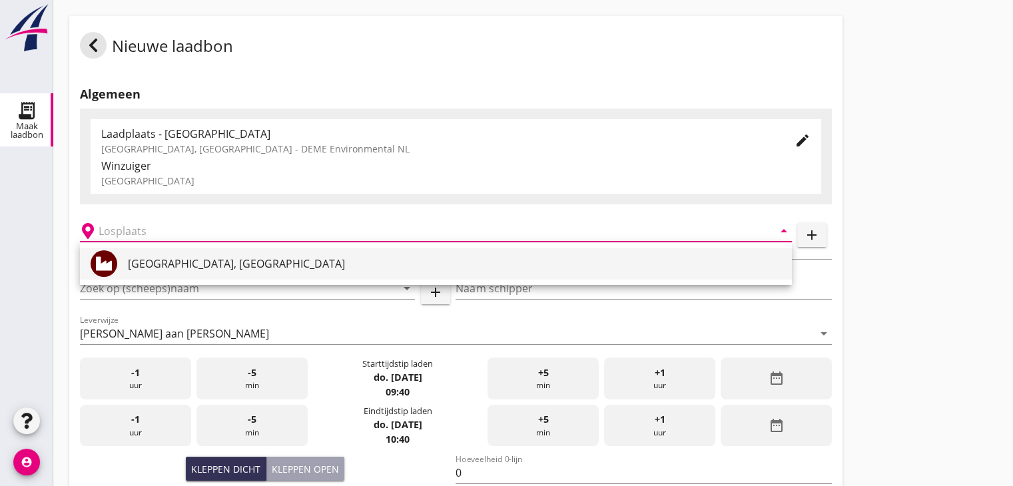
click at [197, 251] on div "[GEOGRAPHIC_DATA], [GEOGRAPHIC_DATA]" at bounding box center [455, 264] width 654 height 32
type input "[GEOGRAPHIC_DATA], [GEOGRAPHIC_DATA]"
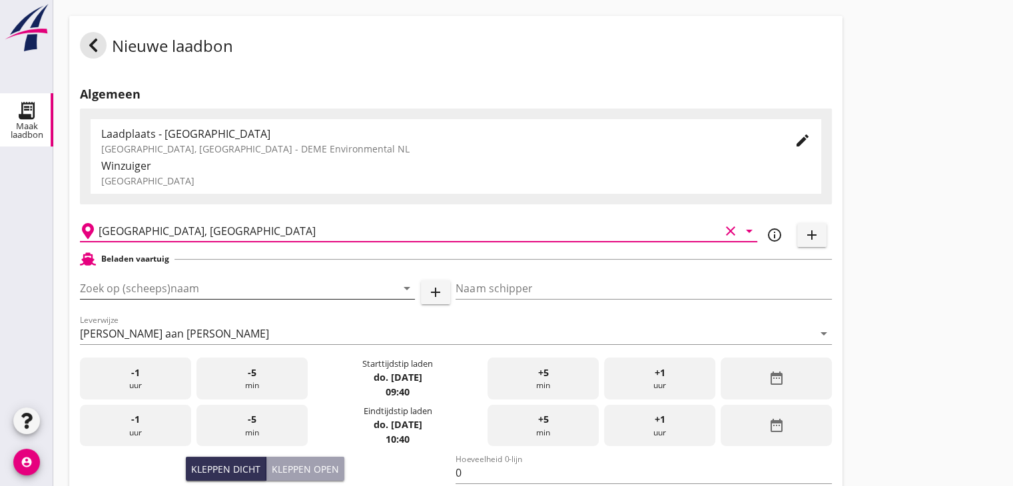
click at [205, 279] on input "Zoek op (scheeps)naam" at bounding box center [229, 288] width 298 height 21
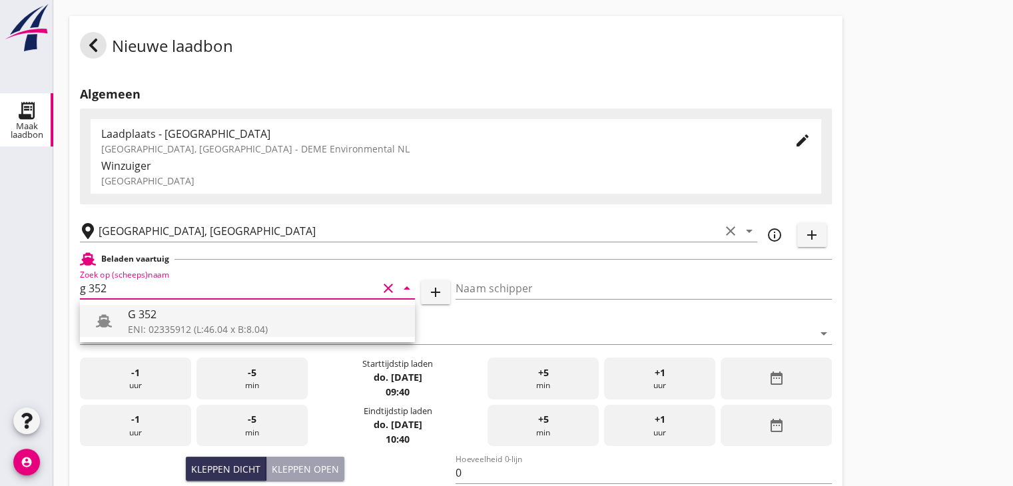
click at [267, 325] on div "ENI: 02335912 (L:46.04 x B:8.04)" at bounding box center [266, 329] width 276 height 14
type input "G 352"
type input "[PERSON_NAME]"
type input "363"
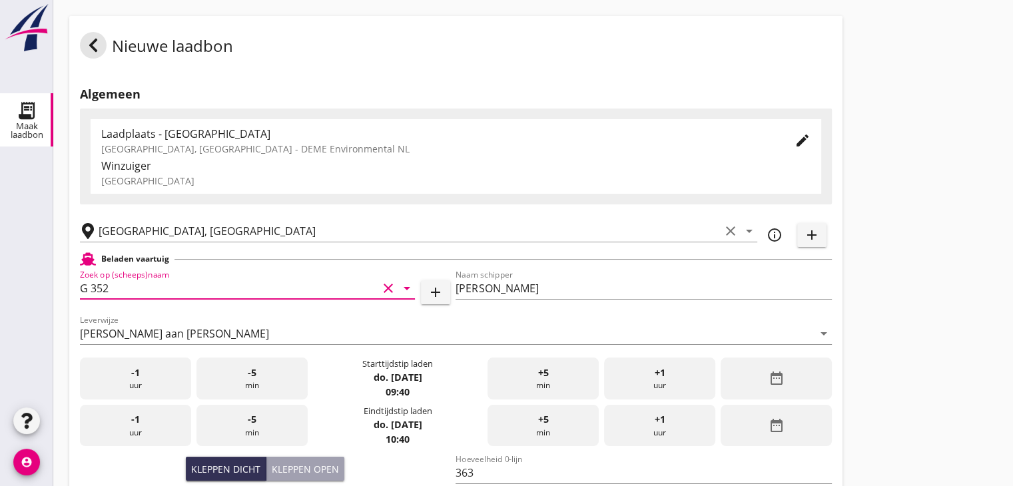
type input "G 352"
click at [744, 376] on div "date_range" at bounding box center [776, 379] width 111 height 42
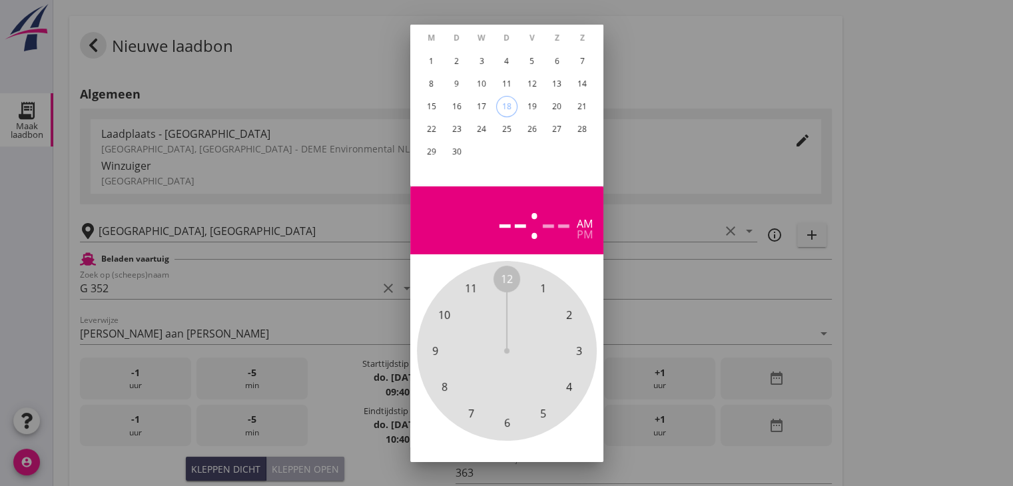
scroll to position [128, 0]
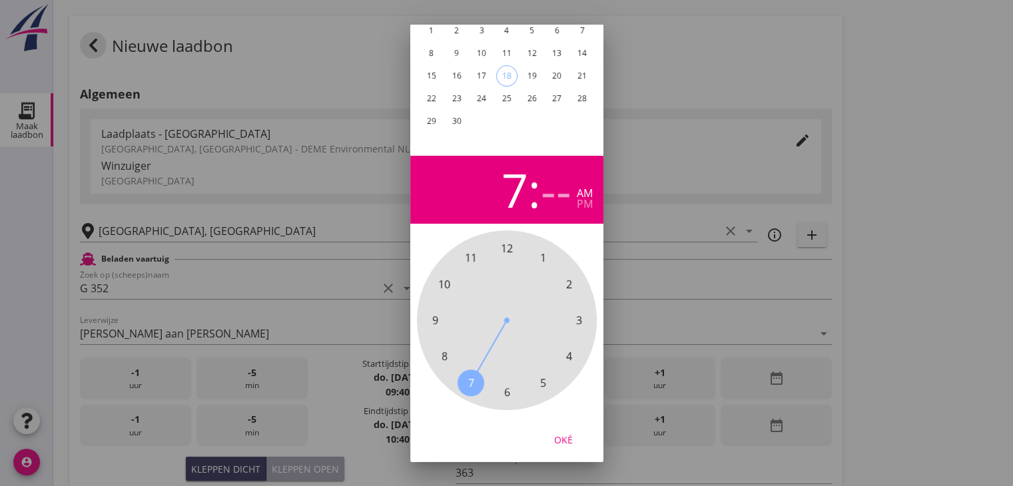
click at [468, 374] on span "7" at bounding box center [471, 382] width 6 height 16
click at [514, 249] on div "00 05 10 15 20 25 30 35 40 45 50 55" at bounding box center [507, 321] width 144 height 144
drag, startPoint x: 506, startPoint y: 249, endPoint x: 514, endPoint y: 242, distance: 10.8
click at [514, 242] on span "00" at bounding box center [507, 248] width 27 height 27
click at [509, 235] on span "00" at bounding box center [507, 248] width 27 height 27
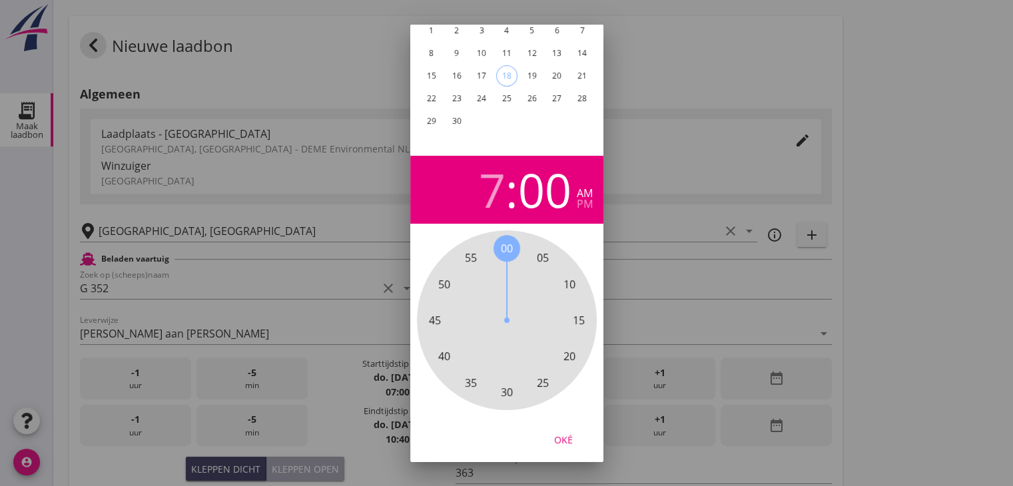
click at [488, 71] on div "17" at bounding box center [481, 75] width 21 height 21
click at [486, 67] on div "17" at bounding box center [481, 75] width 21 height 21
click at [589, 199] on div "pm" at bounding box center [585, 204] width 16 height 11
click at [576, 434] on div "Oké" at bounding box center [563, 439] width 37 height 14
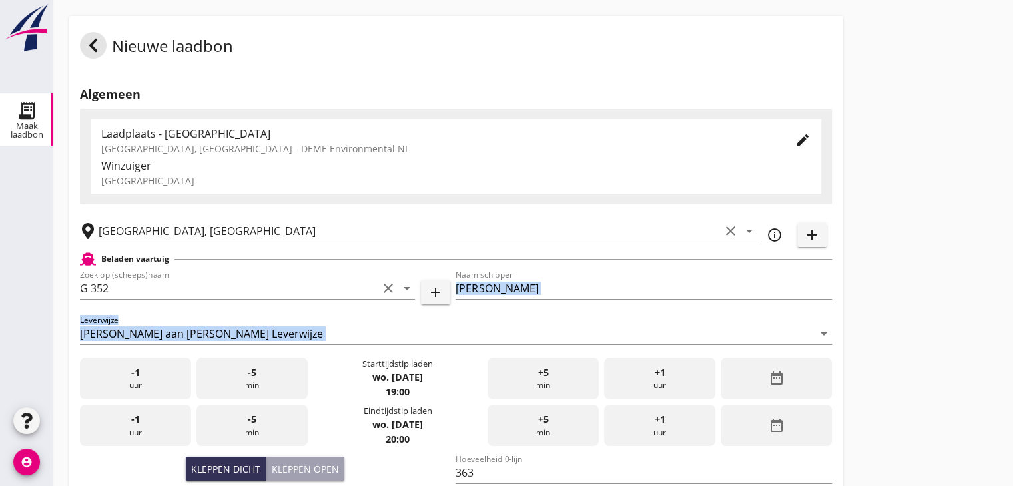
drag, startPoint x: 853, startPoint y: 314, endPoint x: 821, endPoint y: 361, distance: 56.5
click at [853, 298] on div "Nieuwe laadbon Algemeen Laadplaats - [GEOGRAPHIC_DATA] [GEOGRAPHIC_DATA], [GEOG…" at bounding box center [533, 476] width 960 height 952
click at [785, 422] on div "date_range" at bounding box center [776, 426] width 111 height 42
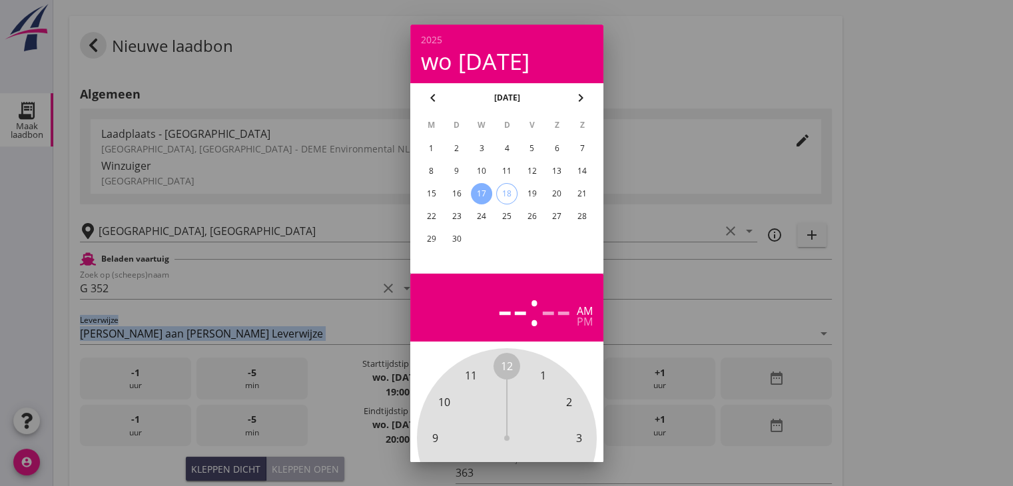
click at [483, 193] on div "17" at bounding box center [481, 193] width 21 height 21
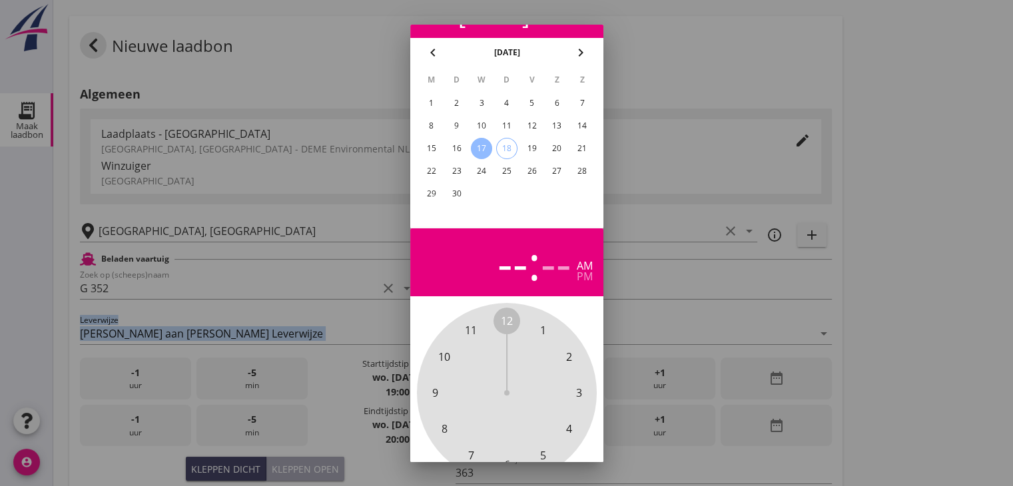
scroll to position [67, 0]
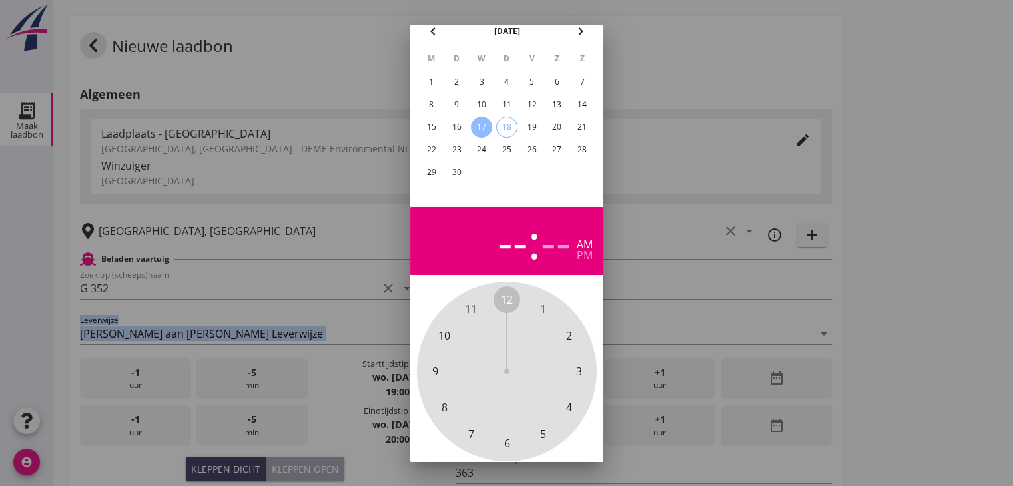
click at [444, 336] on span "10" at bounding box center [444, 336] width 12 height 16
click at [501, 304] on span "00" at bounding box center [507, 300] width 12 height 16
click at [508, 297] on span "00" at bounding box center [507, 300] width 12 height 16
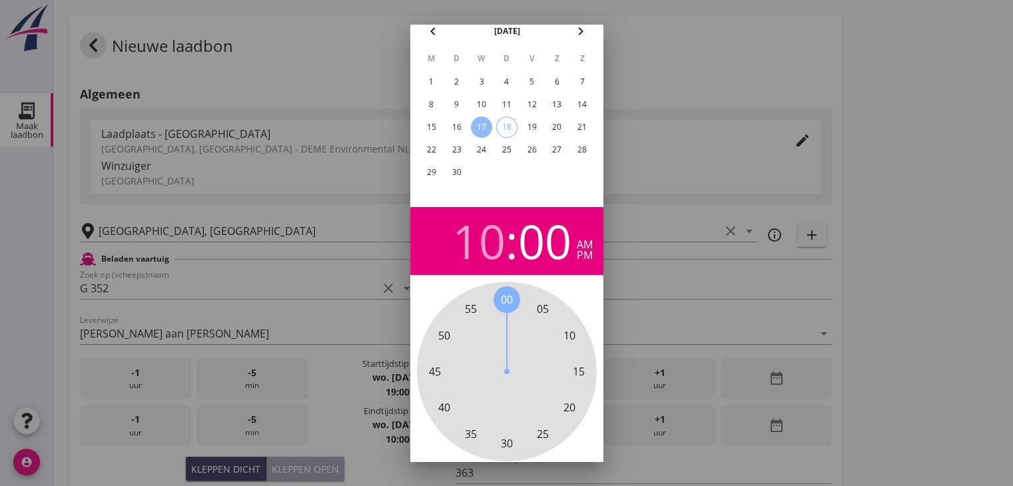
click at [584, 257] on div "pm" at bounding box center [585, 255] width 16 height 11
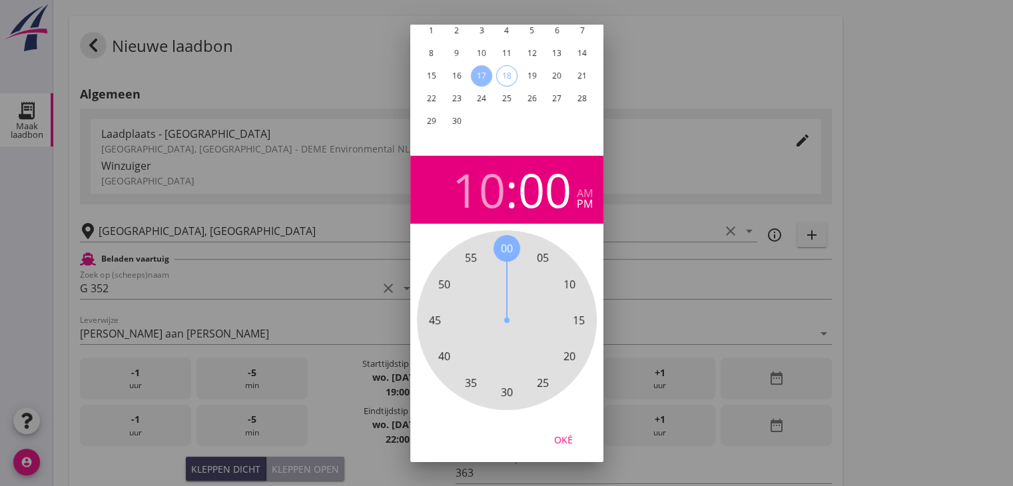
click at [566, 432] on div "Oké" at bounding box center [563, 439] width 37 height 14
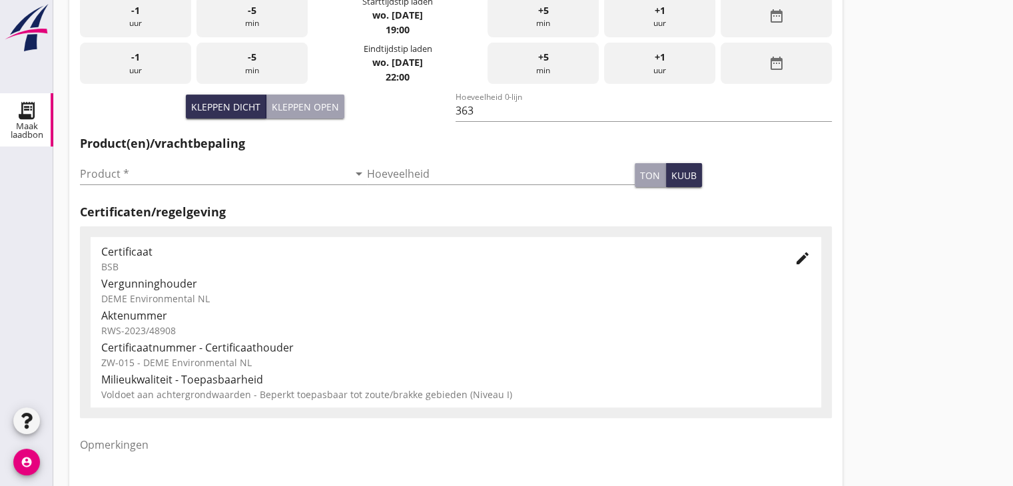
scroll to position [466, 0]
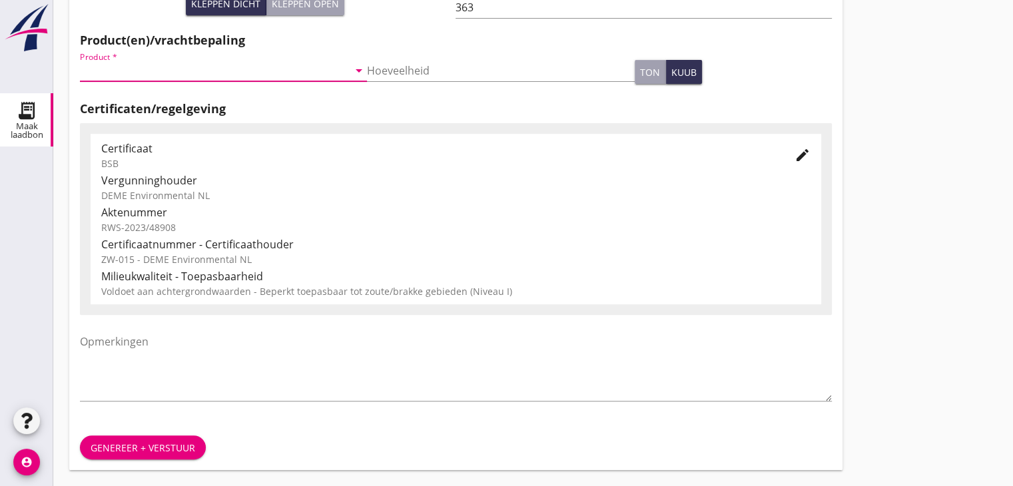
click at [203, 81] on div "Product * arrow_drop_down" at bounding box center [223, 70] width 287 height 21
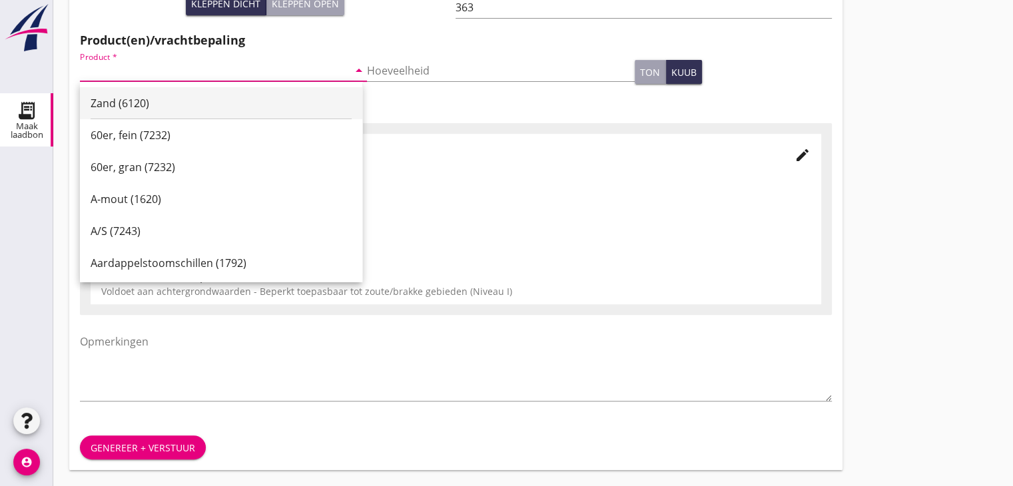
click at [181, 100] on div "Zand (6120)" at bounding box center [221, 103] width 261 height 16
type input "Zand (6120)"
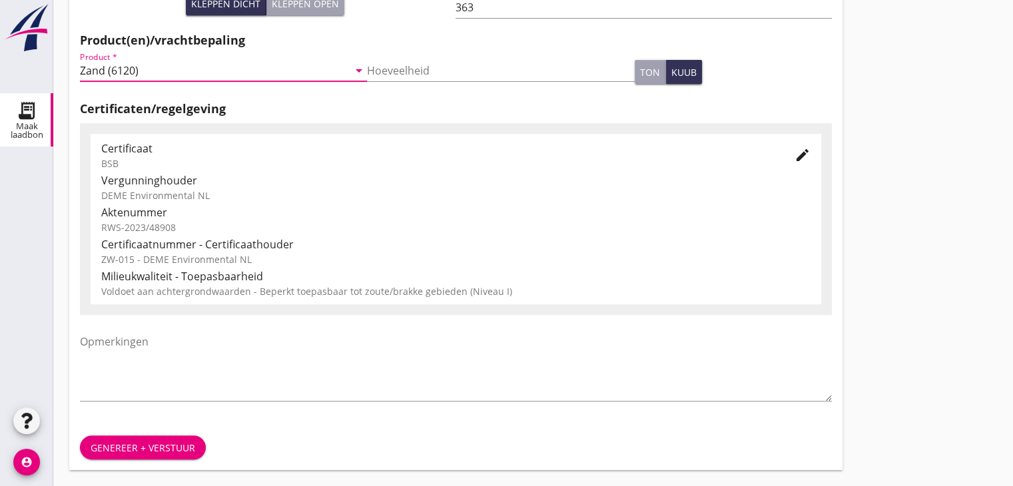
click at [109, 443] on div "Genereer + verstuur" at bounding box center [143, 448] width 105 height 14
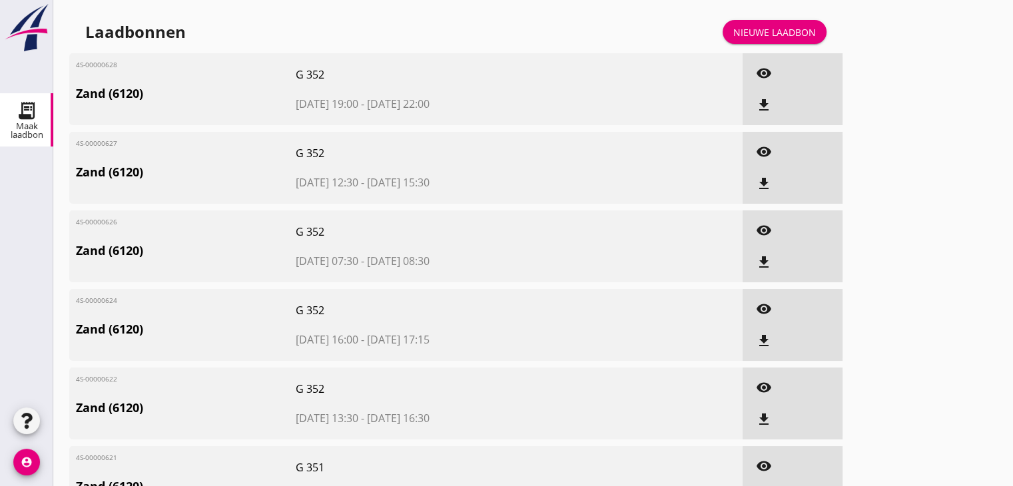
click at [760, 103] on icon "file_download" at bounding box center [764, 105] width 16 height 16
click at [766, 187] on icon "file_download" at bounding box center [764, 184] width 16 height 16
click at [766, 259] on icon "file_download" at bounding box center [764, 263] width 16 height 16
